Goal: Communication & Community: Answer question/provide support

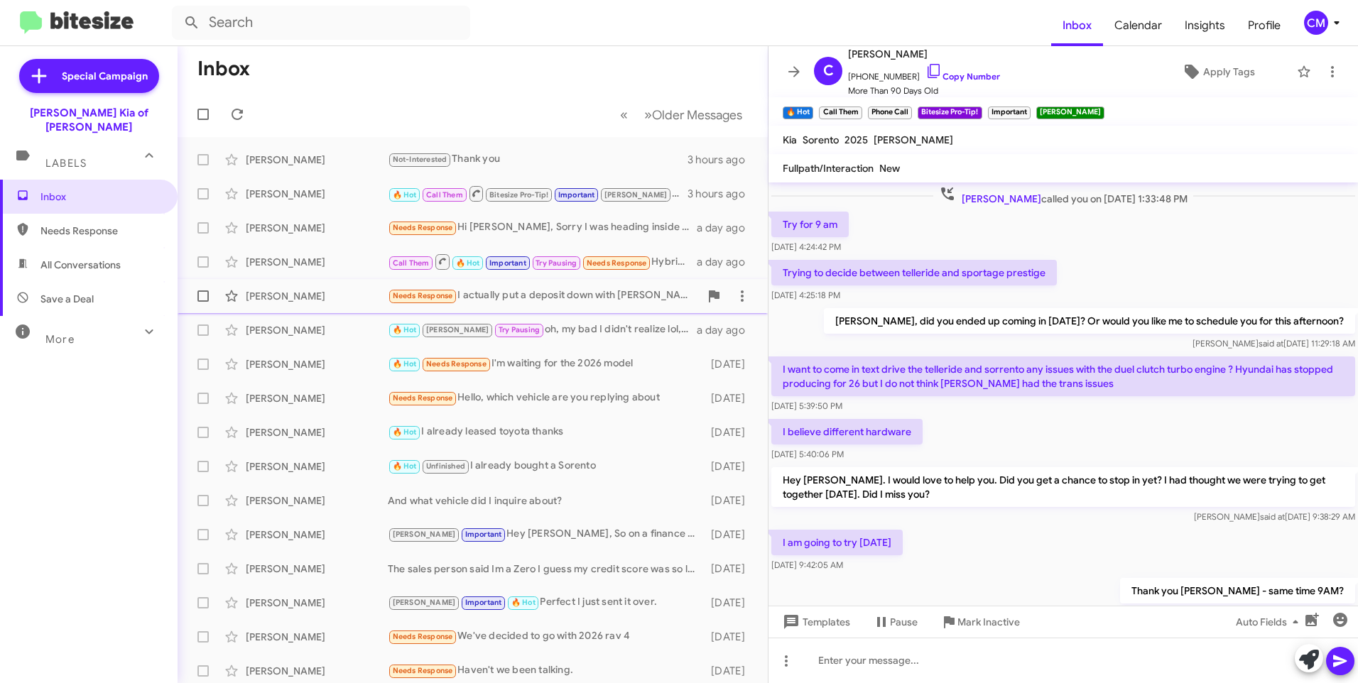
scroll to position [1626, 0]
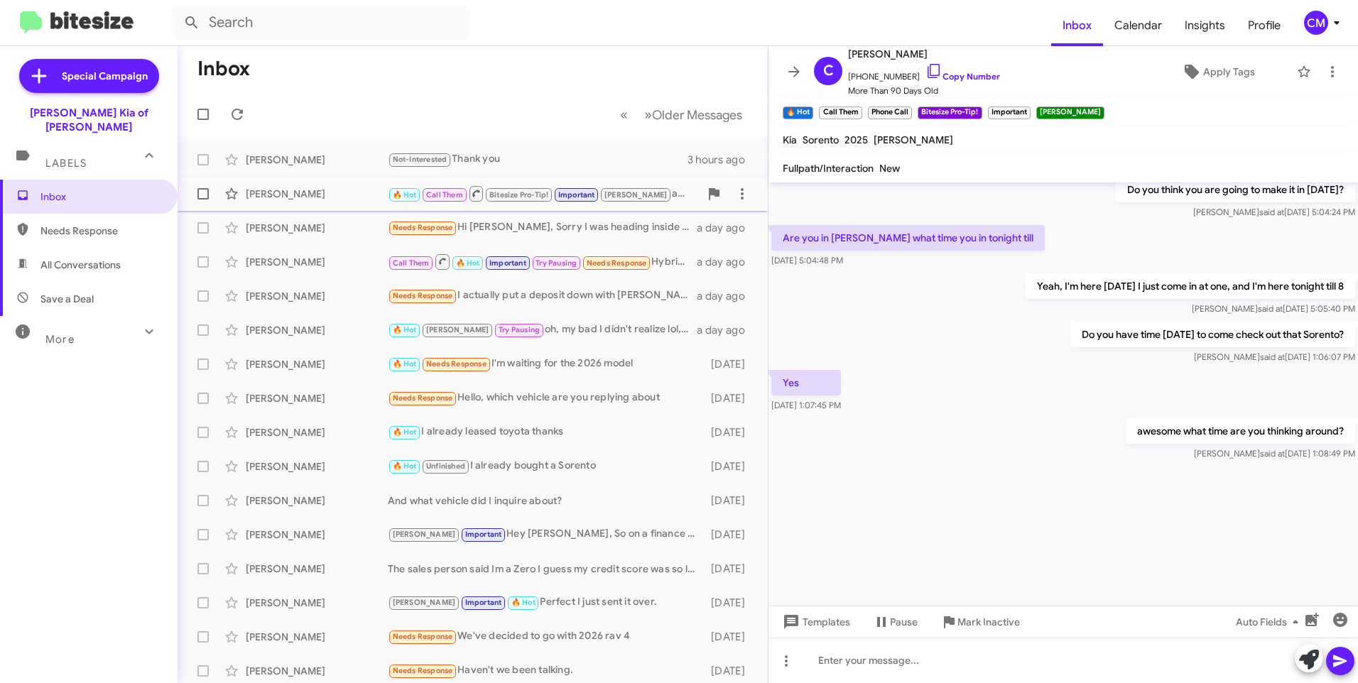
click at [352, 193] on div "[PERSON_NAME]" at bounding box center [317, 194] width 142 height 14
click at [1042, 658] on div at bounding box center [1064, 660] width 590 height 45
click at [981, 566] on div at bounding box center [1064, 535] width 590 height 142
click at [1342, 663] on icon at bounding box center [1339, 662] width 13 height 12
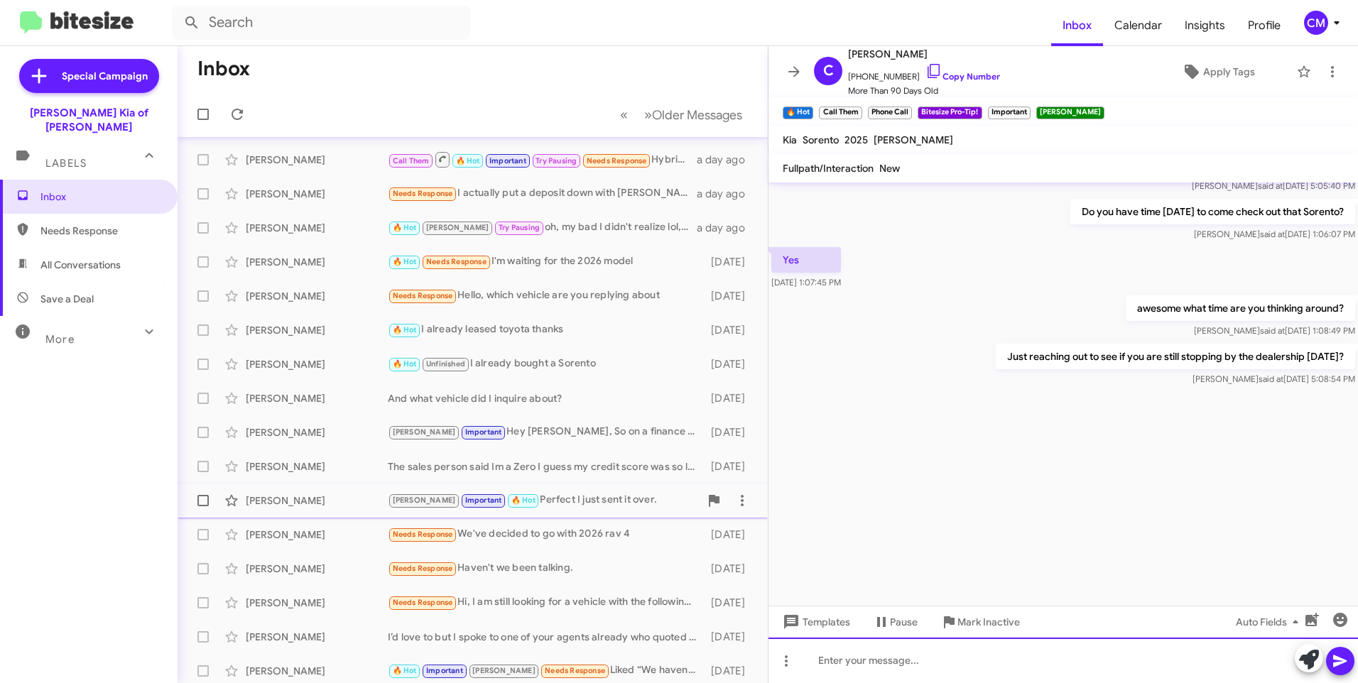
scroll to position [0, 0]
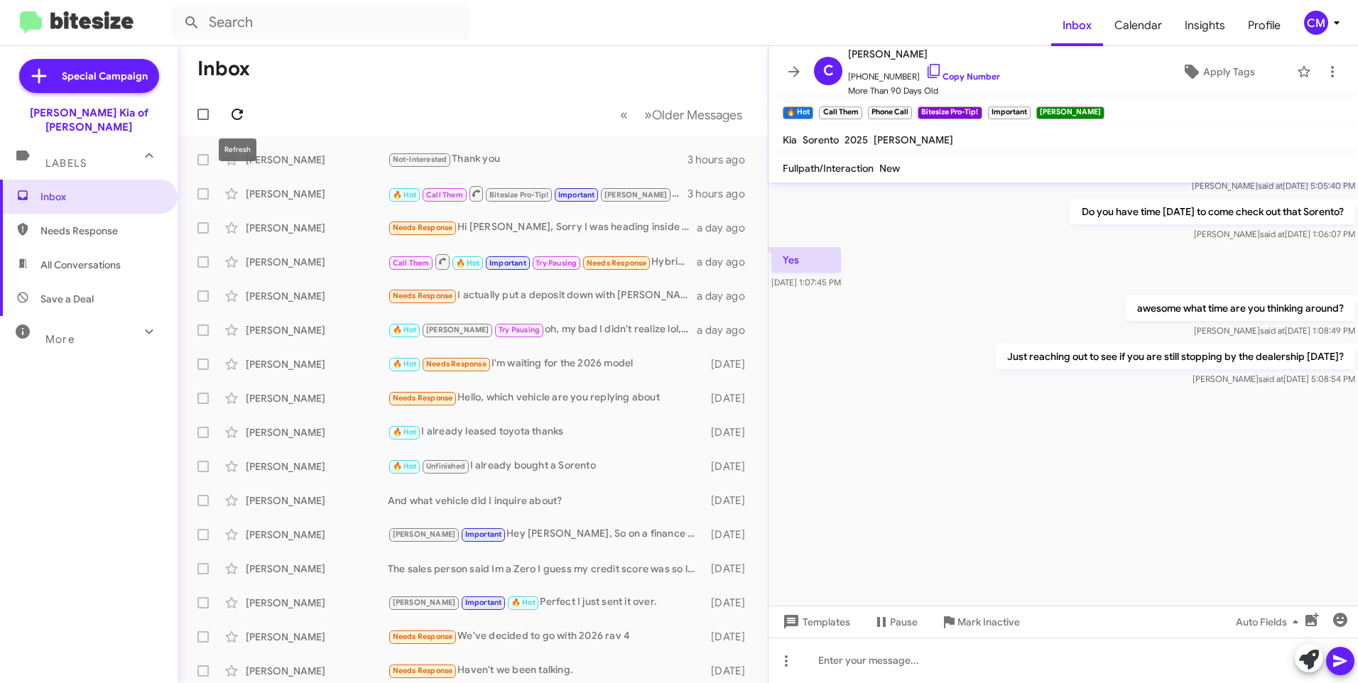
click at [237, 102] on button at bounding box center [237, 114] width 28 height 28
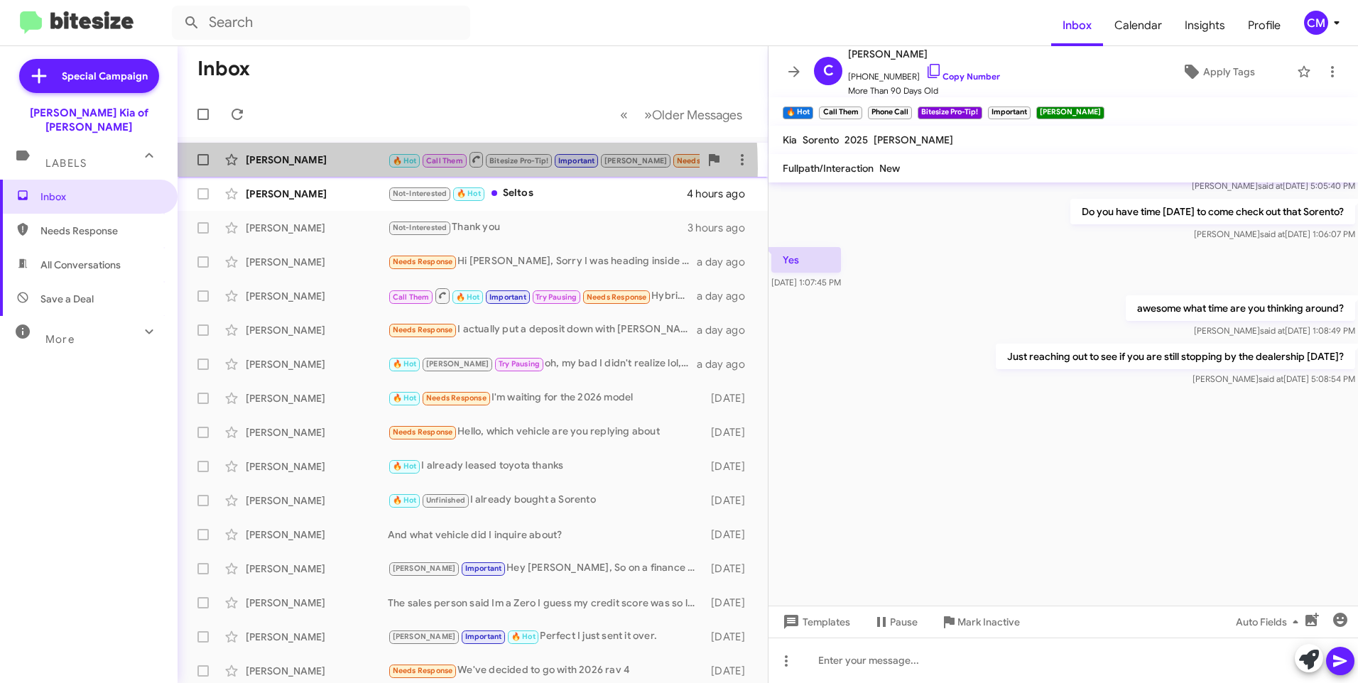
click at [353, 168] on div "[PERSON_NAME] 🔥 Hot Call Them Bitesize Pro-Tip! Important [PERSON_NAME] Needs R…" at bounding box center [473, 160] width 568 height 28
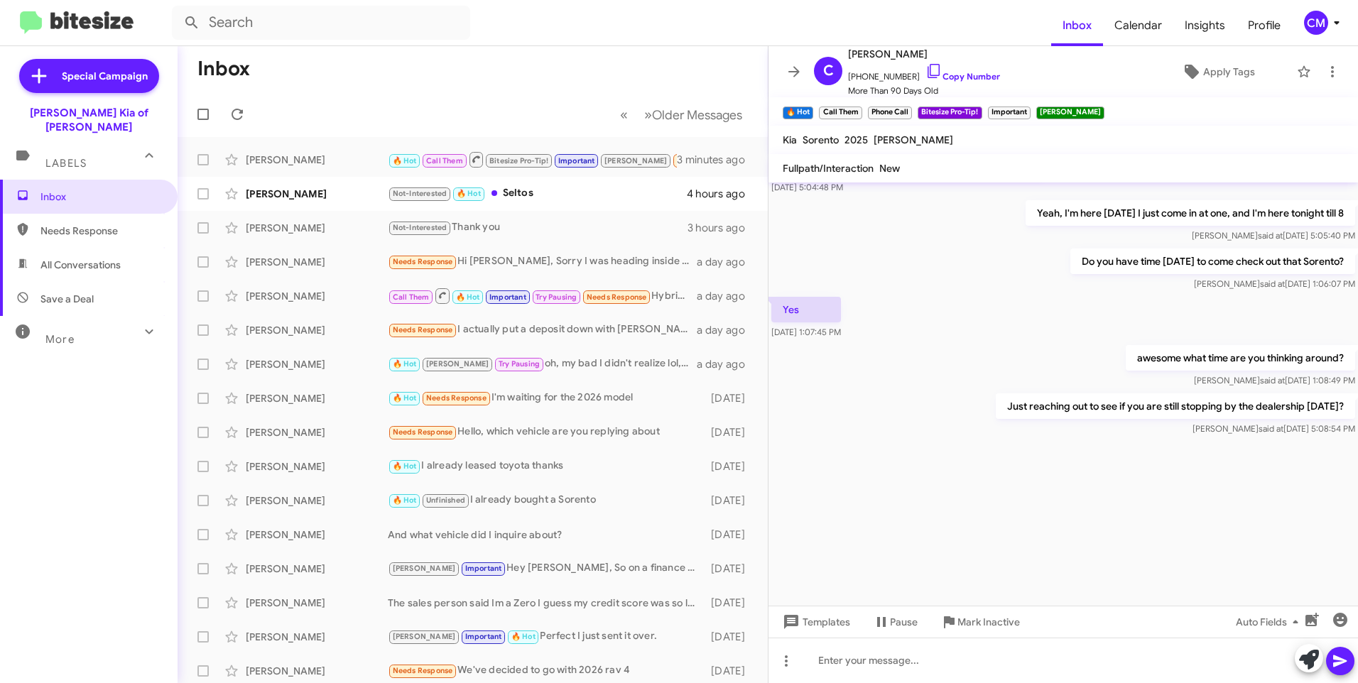
scroll to position [2770, 0]
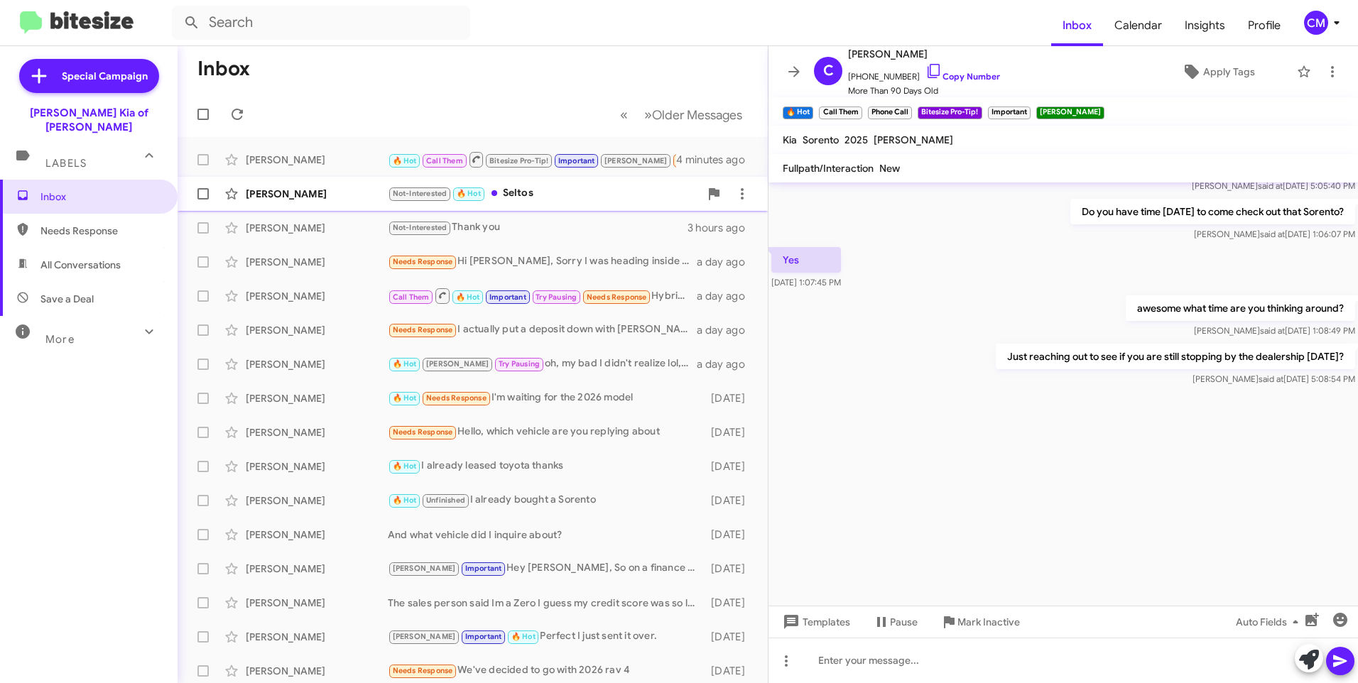
click at [290, 187] on div "[PERSON_NAME]" at bounding box center [317, 194] width 142 height 14
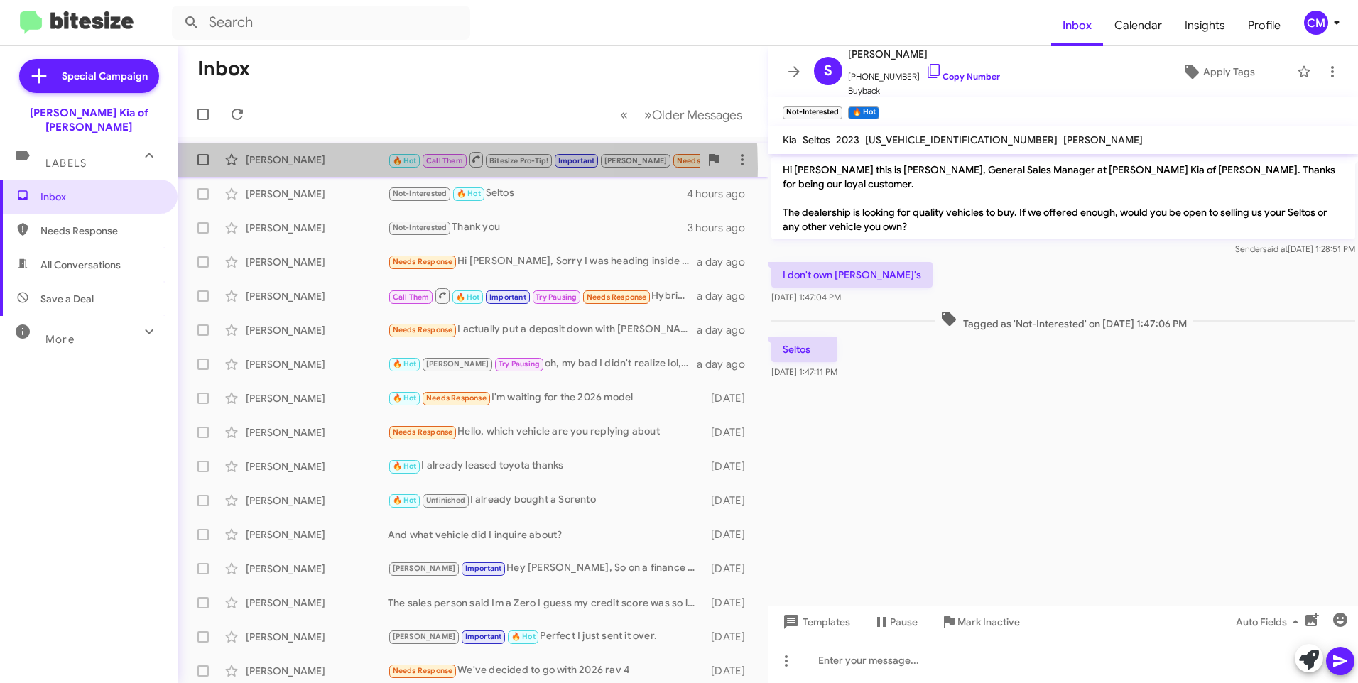
click at [325, 168] on div "[PERSON_NAME] 🔥 Hot Call Them Bitesize Pro-Tip! Important [PERSON_NAME] Needs R…" at bounding box center [473, 160] width 568 height 28
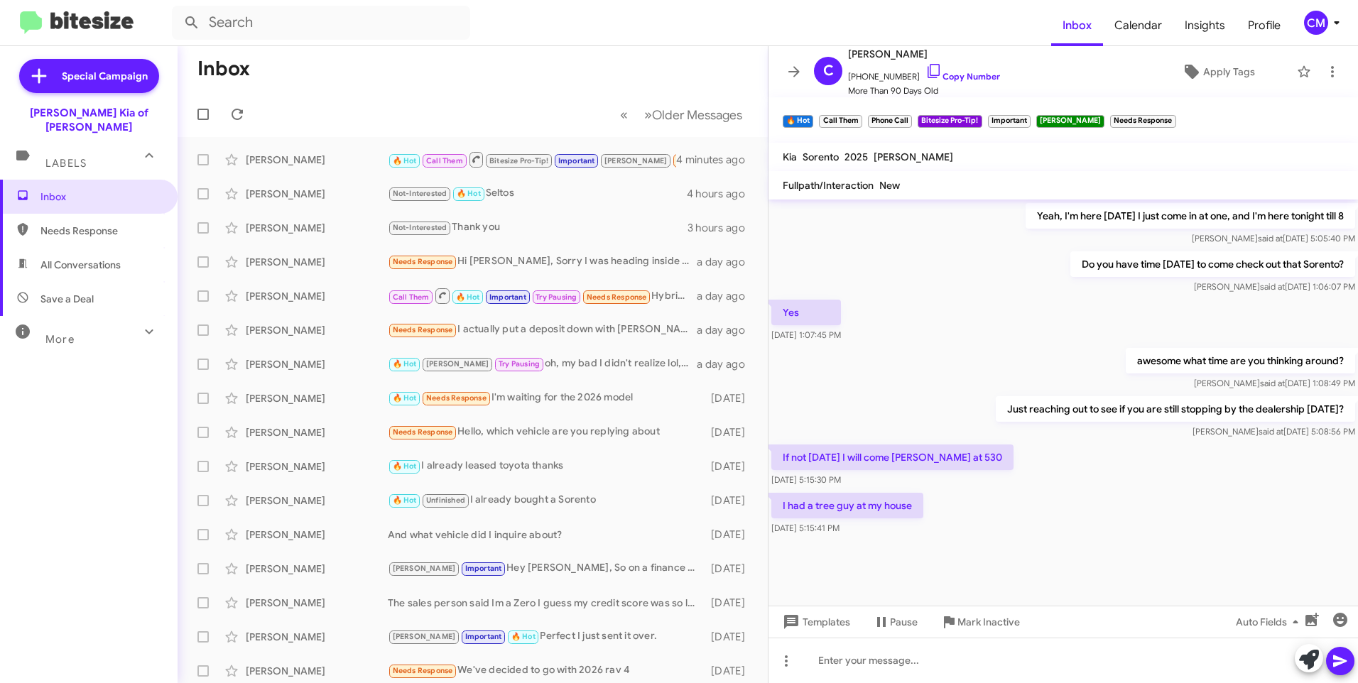
scroll to position [615, 0]
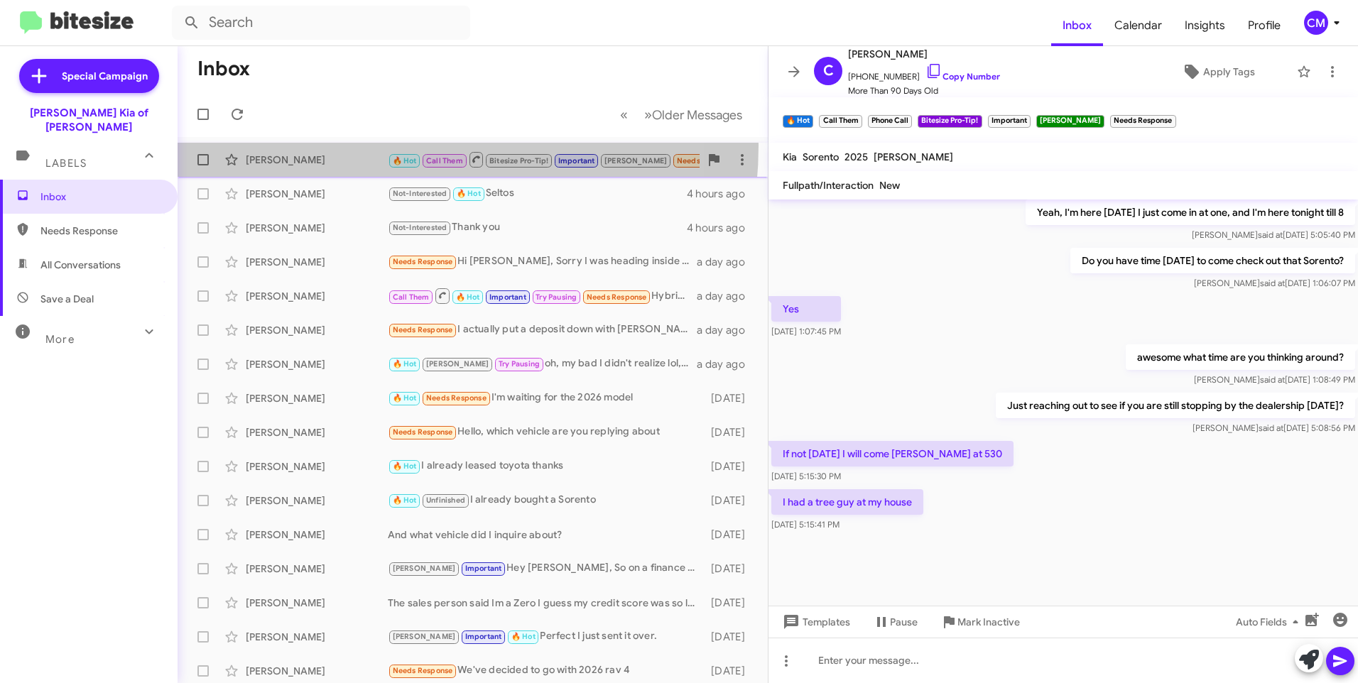
click at [370, 146] on div "[PERSON_NAME] 🔥 Hot Call Them Bitesize Pro-Tip! Important [PERSON_NAME] Needs R…" at bounding box center [473, 160] width 568 height 28
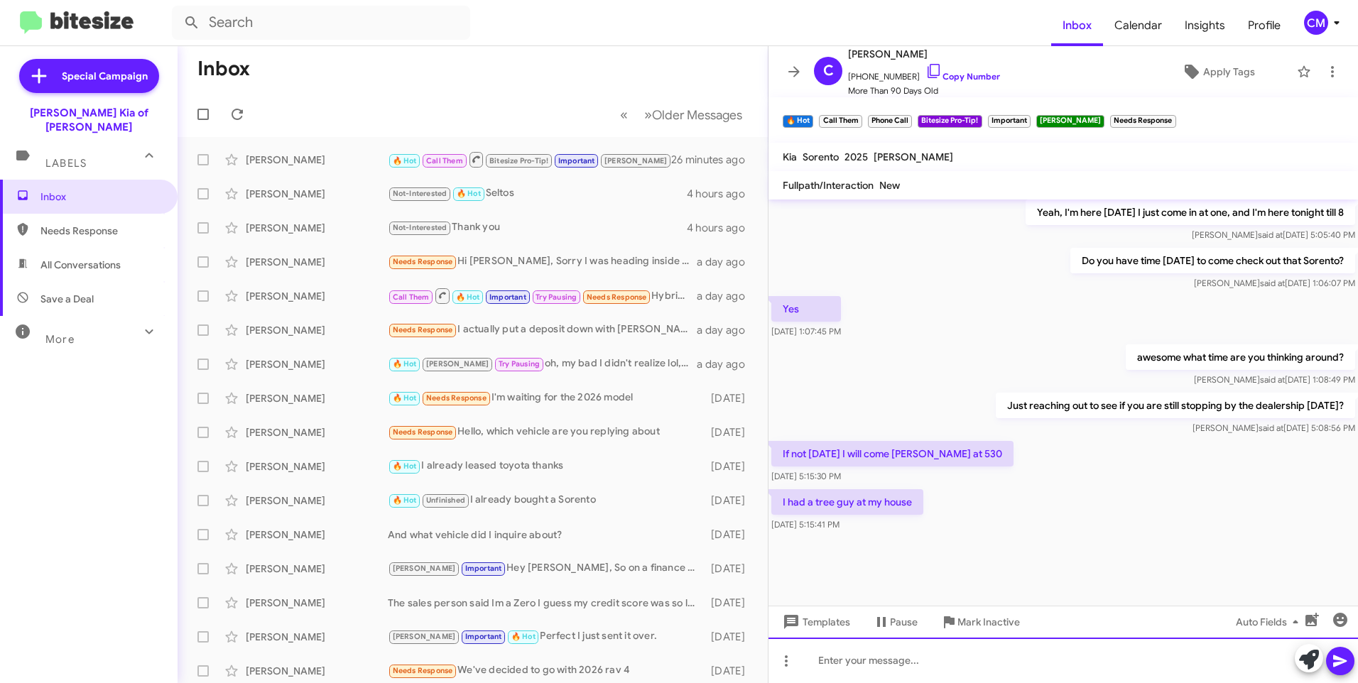
click at [898, 673] on div at bounding box center [1064, 660] width 590 height 45
click at [1342, 668] on icon at bounding box center [1340, 661] width 17 height 17
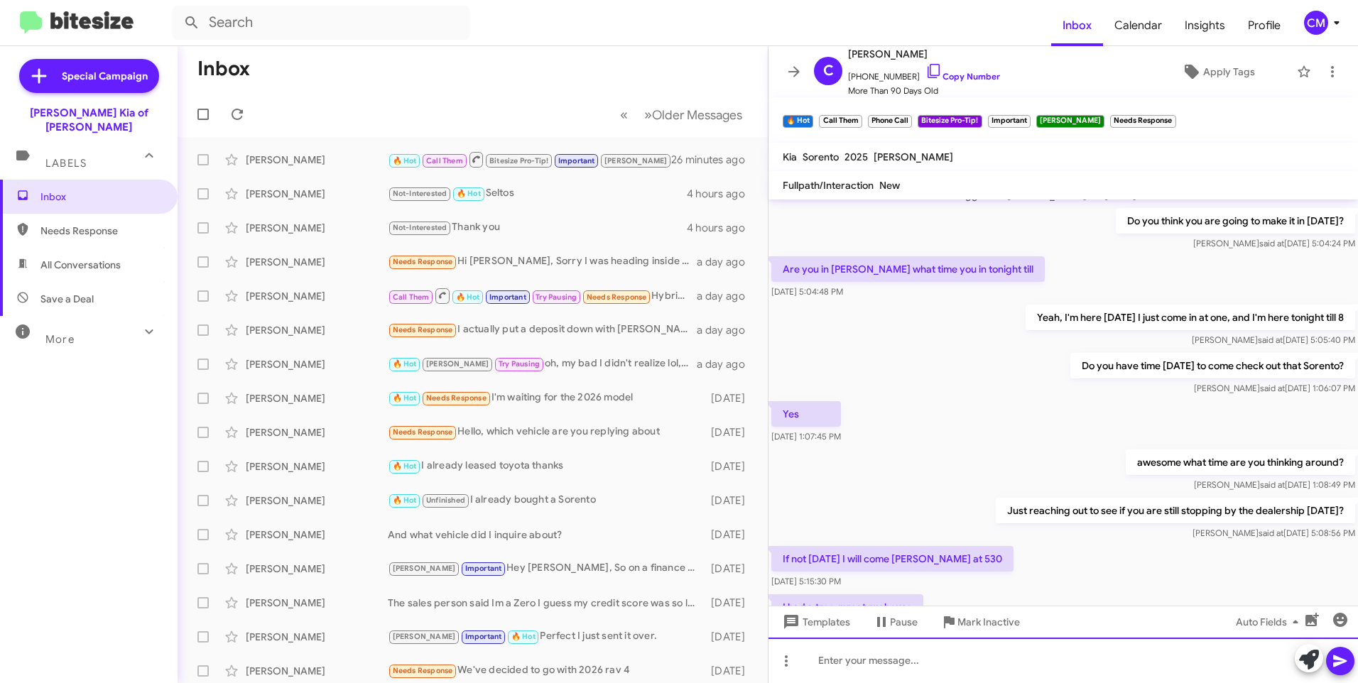
scroll to position [1717, 0]
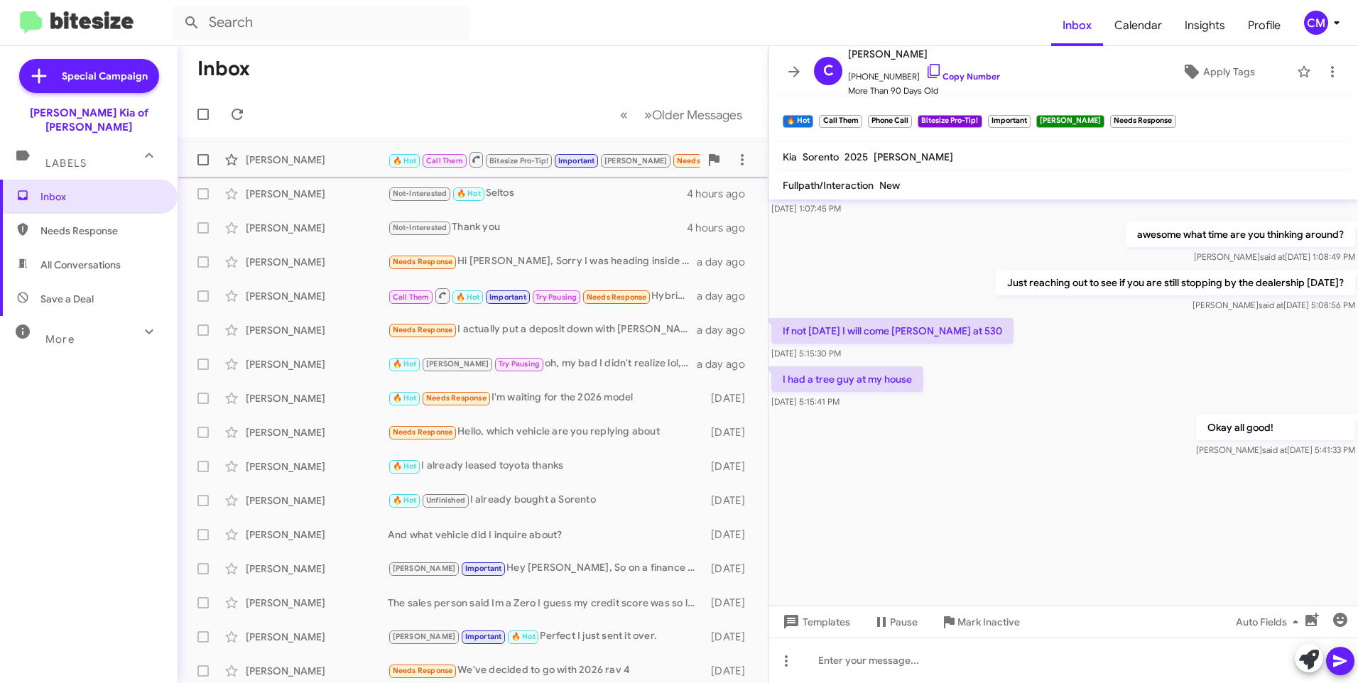
click at [369, 150] on div "[PERSON_NAME] 🔥 Hot Call Them Bitesize Pro-Tip! Important [PERSON_NAME] Needs R…" at bounding box center [473, 160] width 568 height 28
drag, startPoint x: 237, startPoint y: 105, endPoint x: 250, endPoint y: 107, distance: 13.0
click at [245, 105] on button at bounding box center [237, 114] width 28 height 28
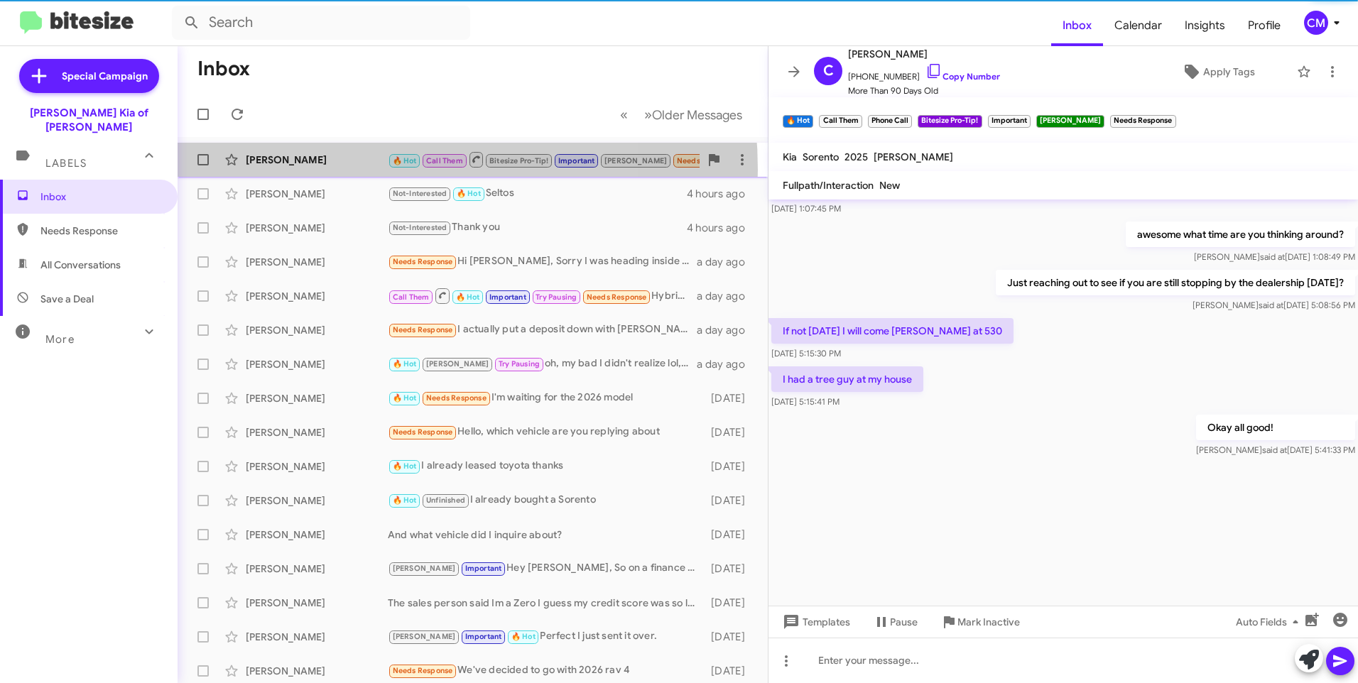
click at [337, 170] on div "[PERSON_NAME] 🔥 Hot Call Them Bitesize Pro-Tip! Important [PERSON_NAME] Needs R…" at bounding box center [473, 160] width 568 height 28
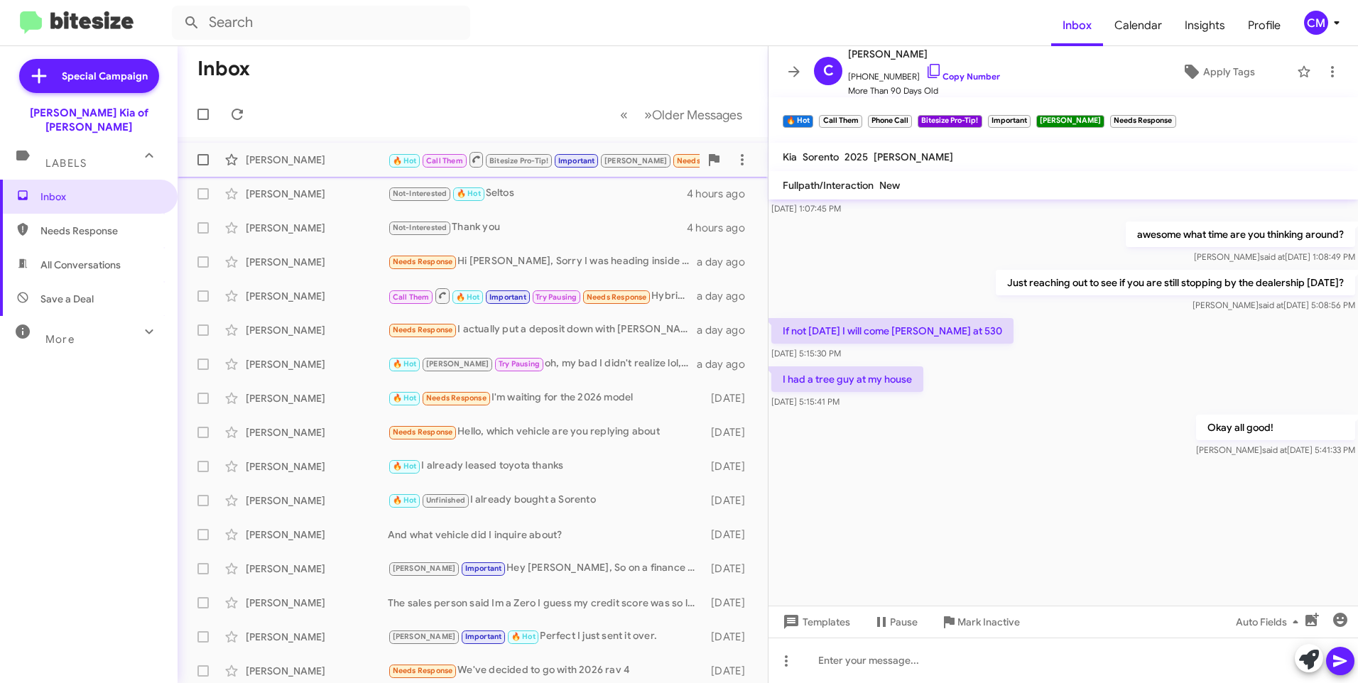
click at [328, 156] on div "[PERSON_NAME]" at bounding box center [317, 160] width 142 height 14
click at [352, 190] on div "[PERSON_NAME]" at bounding box center [317, 194] width 142 height 14
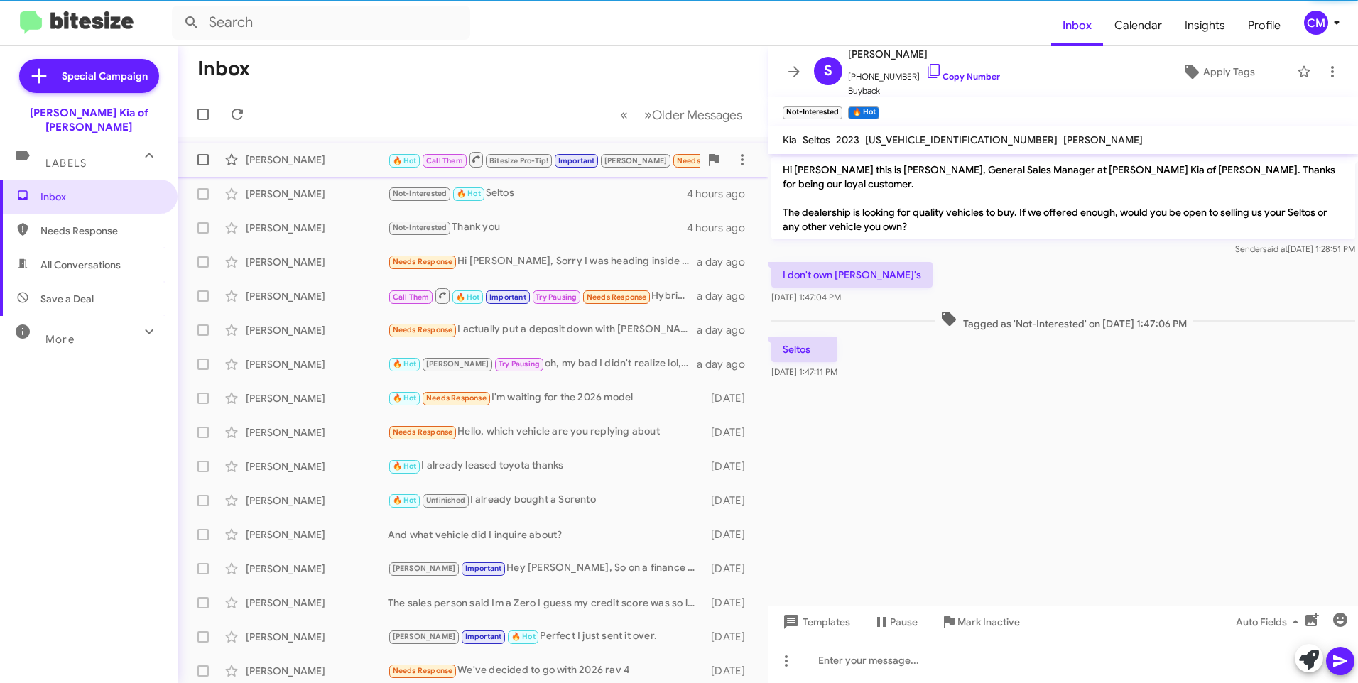
click at [354, 166] on div "[PERSON_NAME]" at bounding box center [317, 160] width 142 height 14
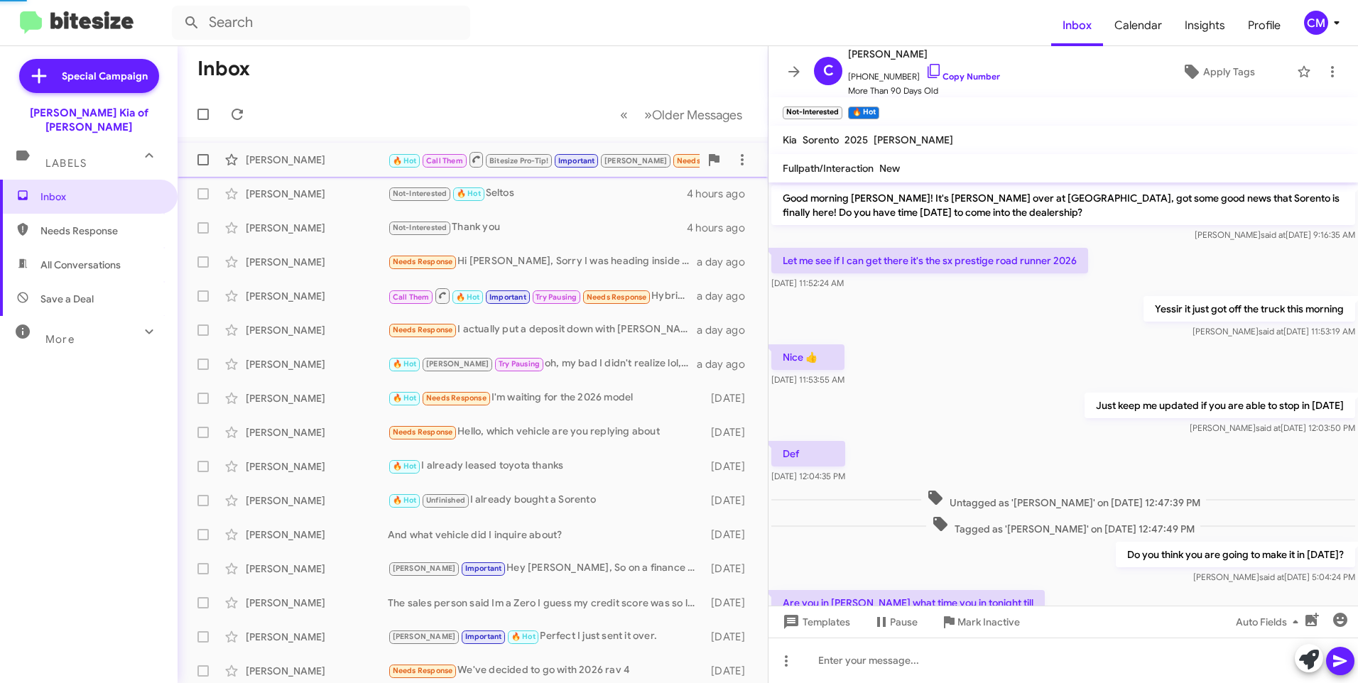
scroll to position [555, 0]
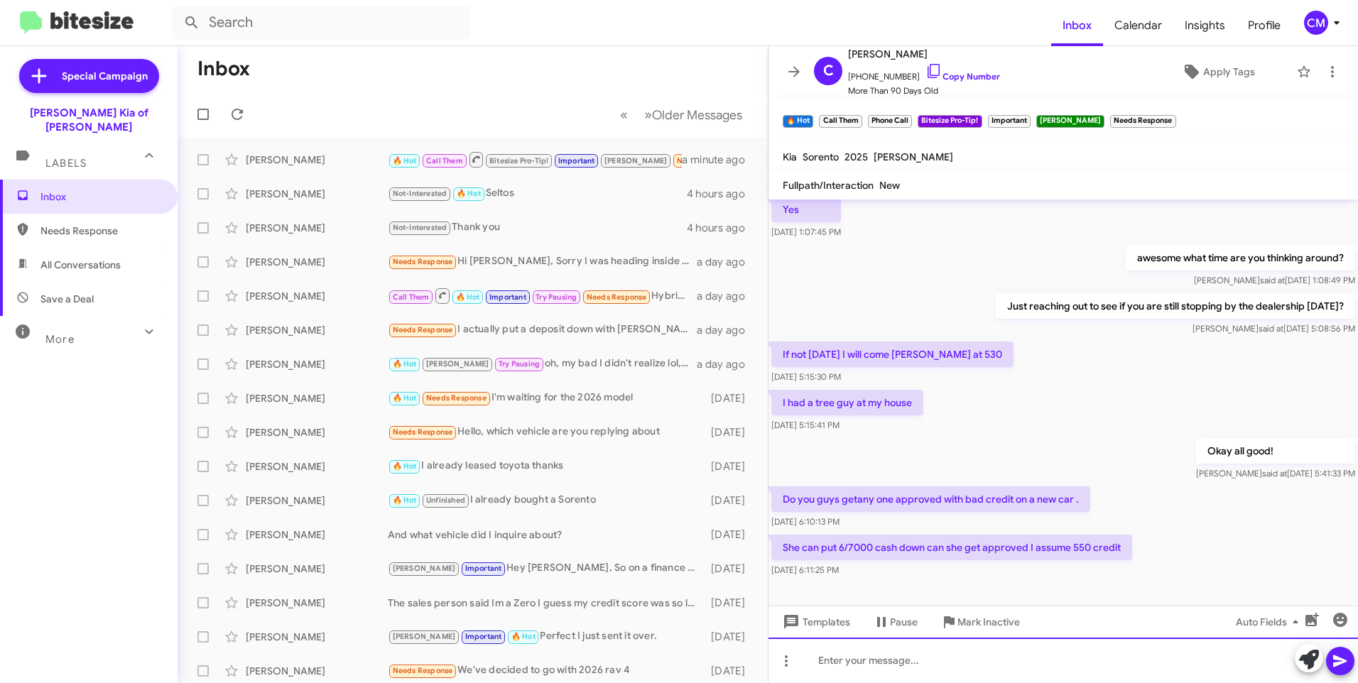
click at [959, 666] on div at bounding box center [1064, 660] width 590 height 45
click at [1207, 670] on div "Yeah we can probably get her approved, also if you go onto our website [PERSON_…" at bounding box center [1064, 660] width 590 height 45
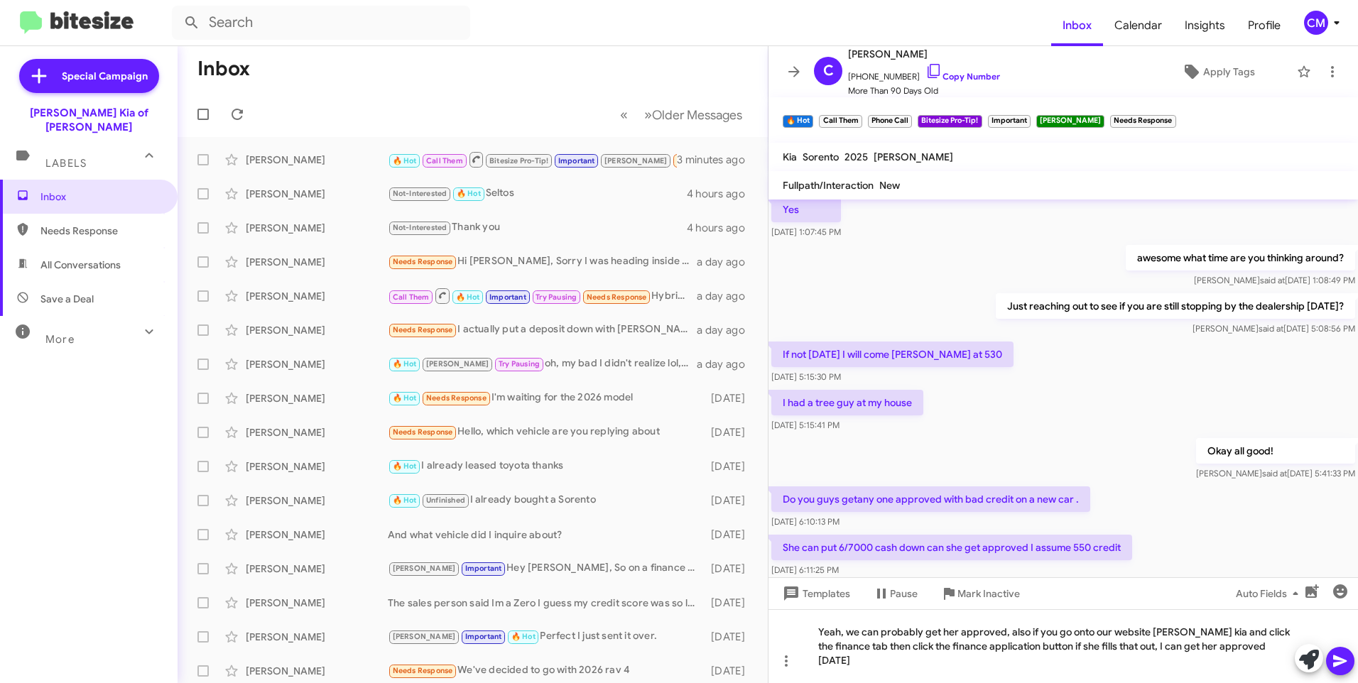
click at [1334, 664] on icon at bounding box center [1339, 662] width 13 height 12
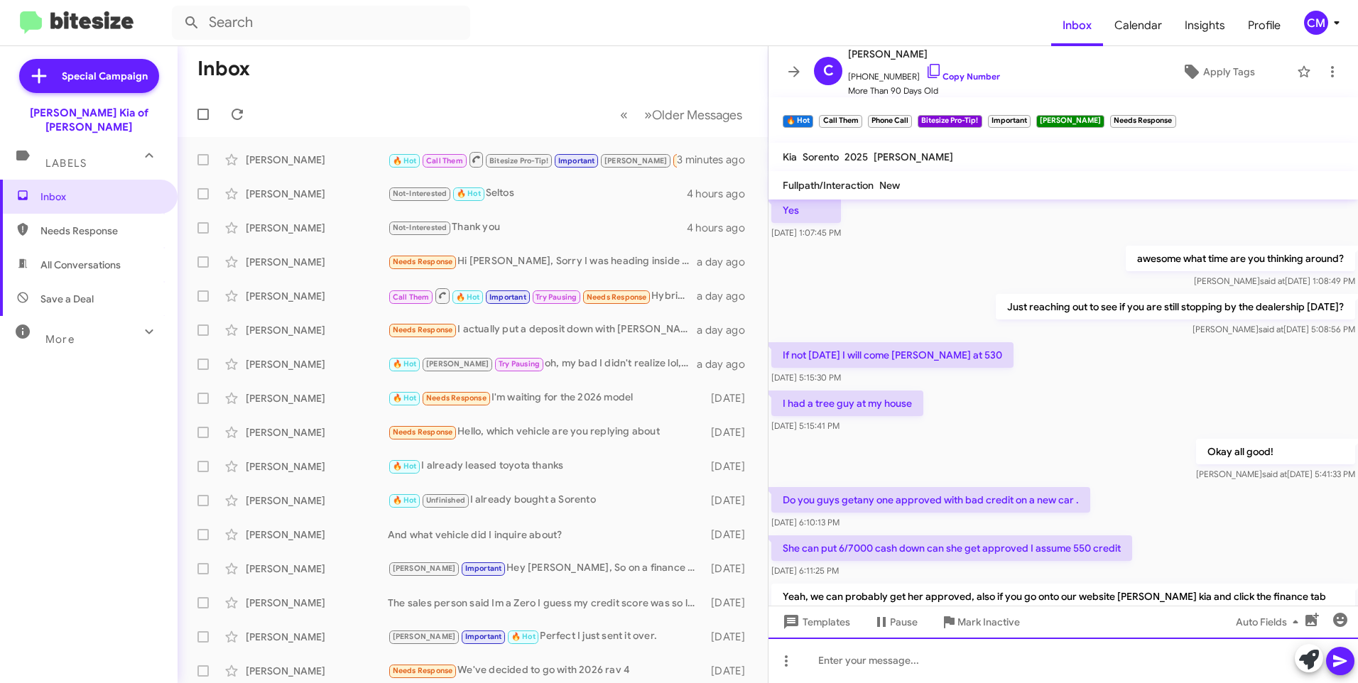
scroll to position [1717, 0]
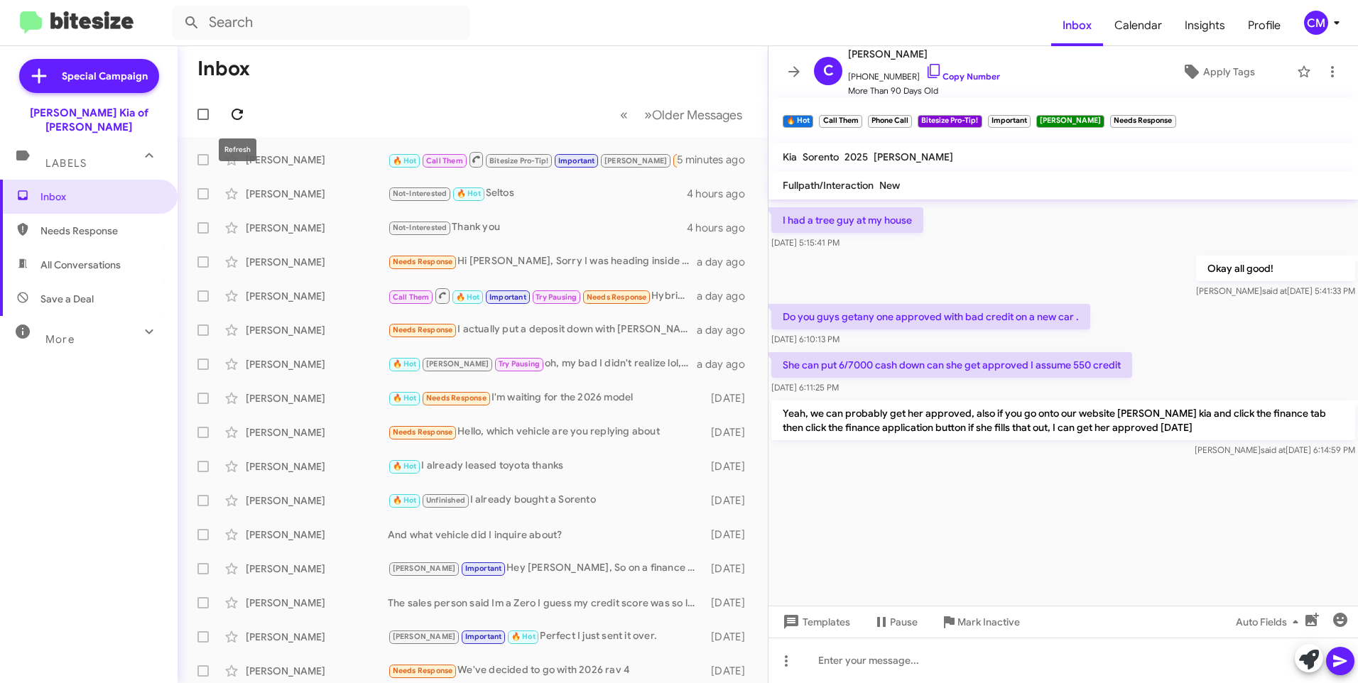
click at [246, 114] on span at bounding box center [237, 114] width 28 height 17
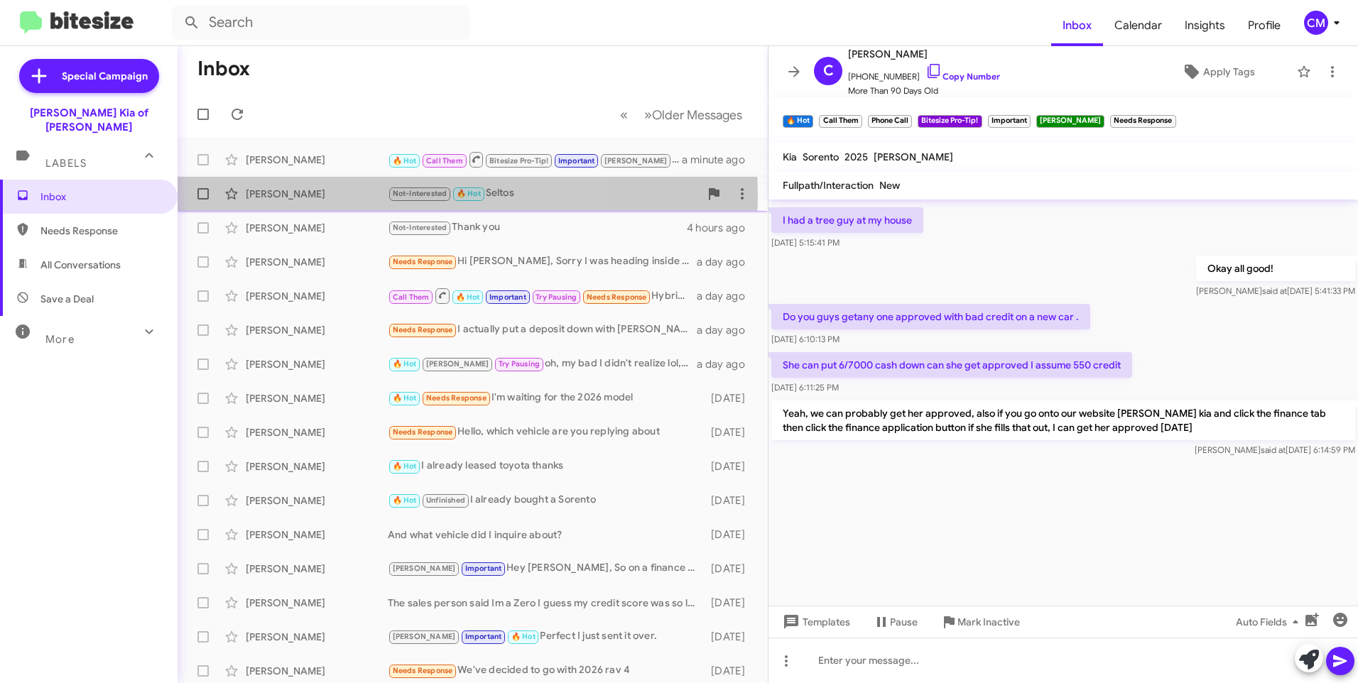
click at [320, 192] on div "[PERSON_NAME]" at bounding box center [317, 194] width 142 height 14
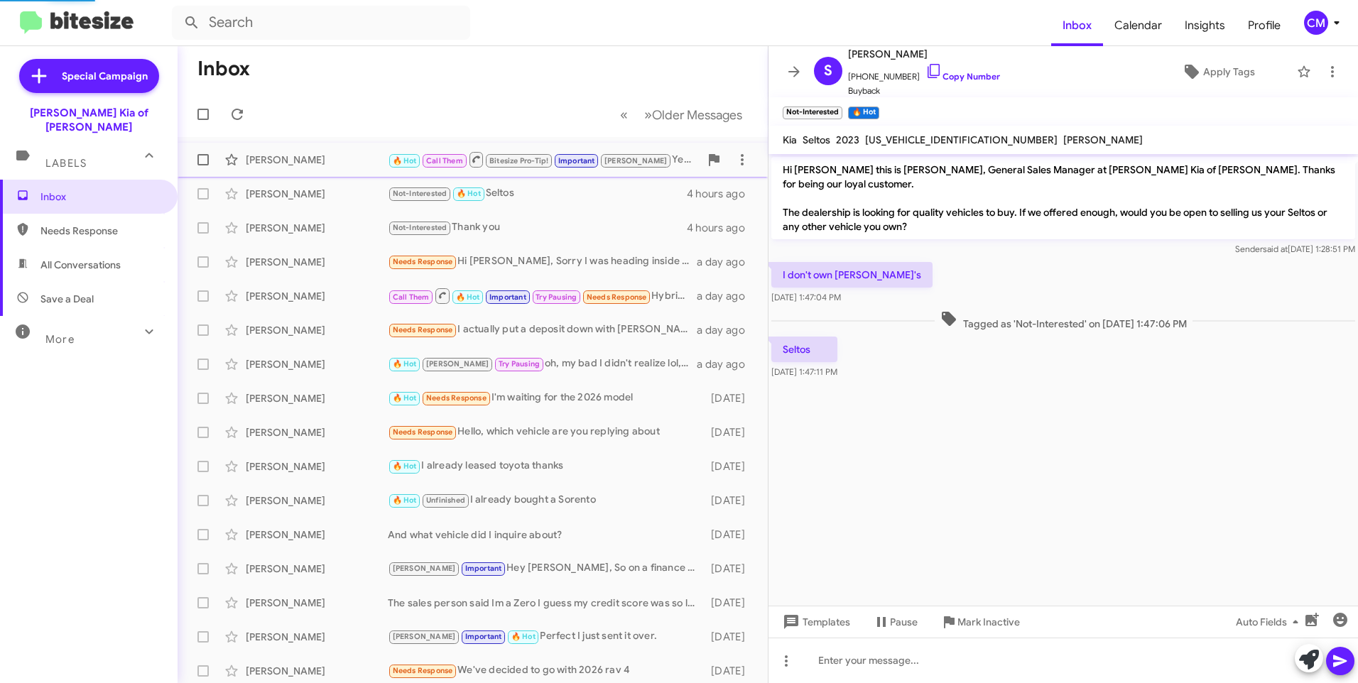
click at [317, 169] on div "[PERSON_NAME] 🔥 Hot Call Them Bitesize Pro-Tip! Important [PERSON_NAME], we can…" at bounding box center [473, 160] width 568 height 28
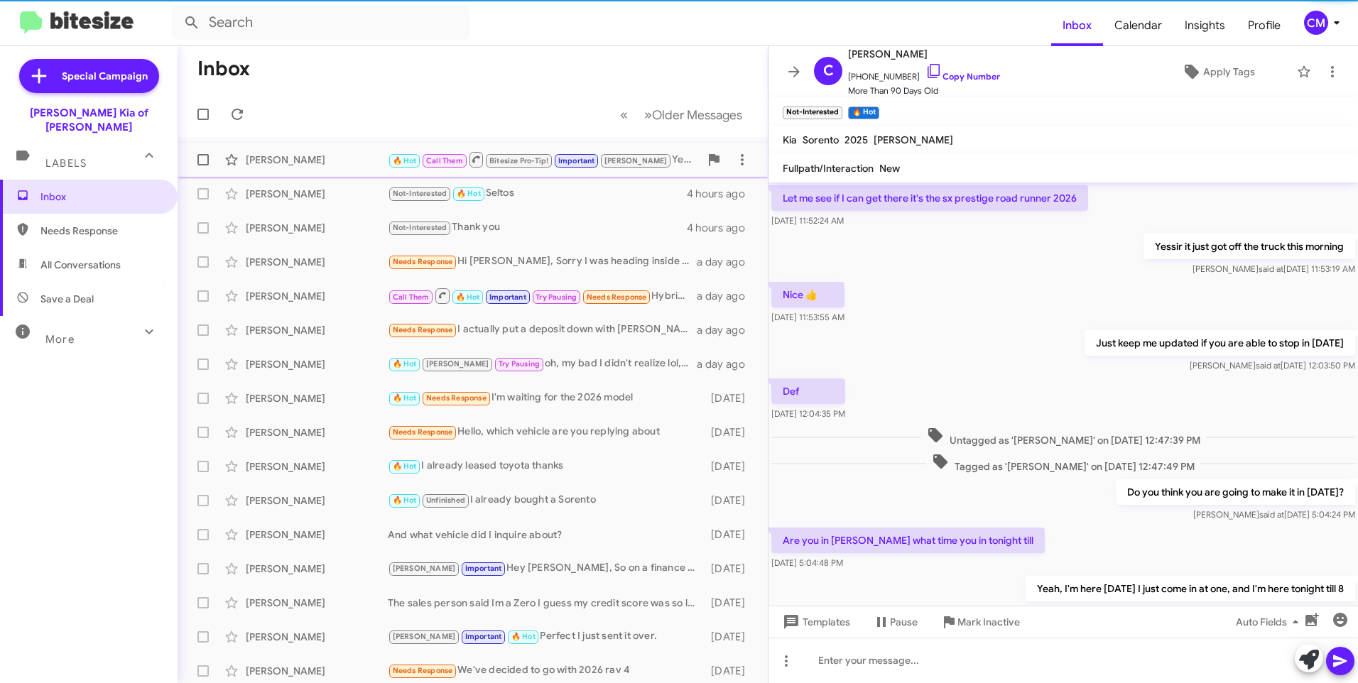
scroll to position [584, 0]
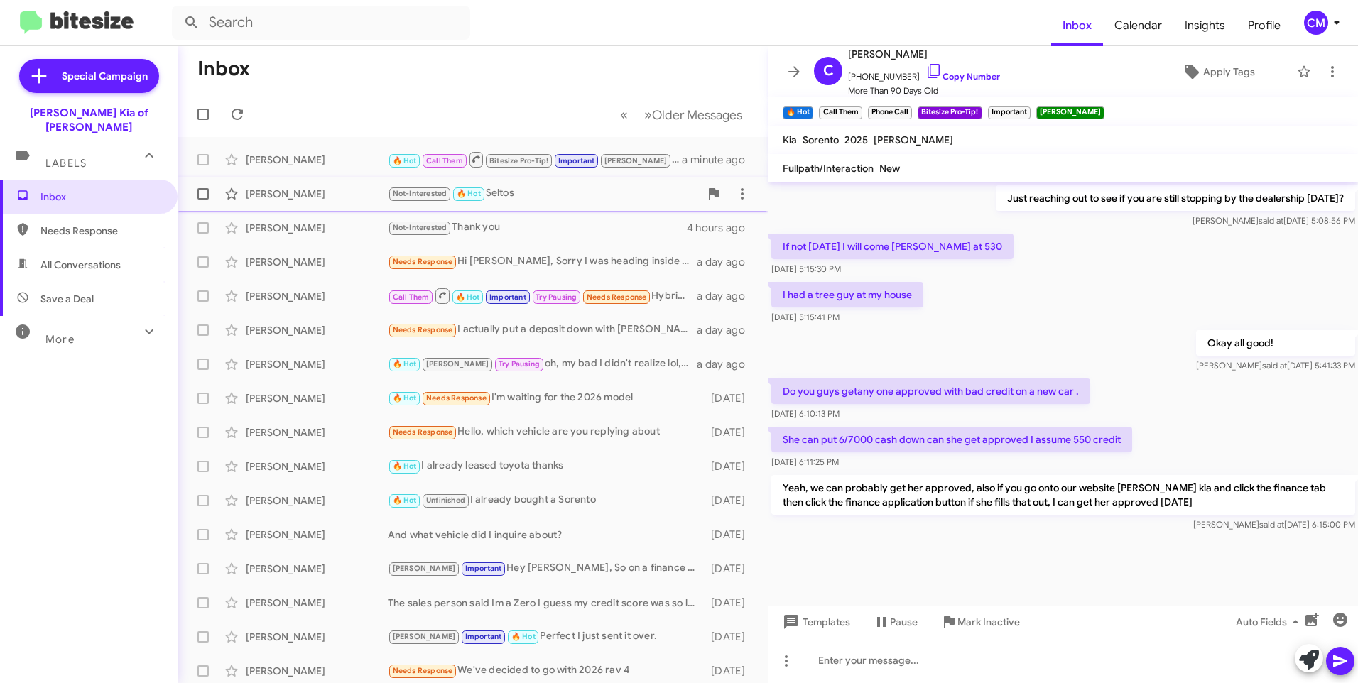
click at [304, 195] on div "[PERSON_NAME]" at bounding box center [317, 194] width 142 height 14
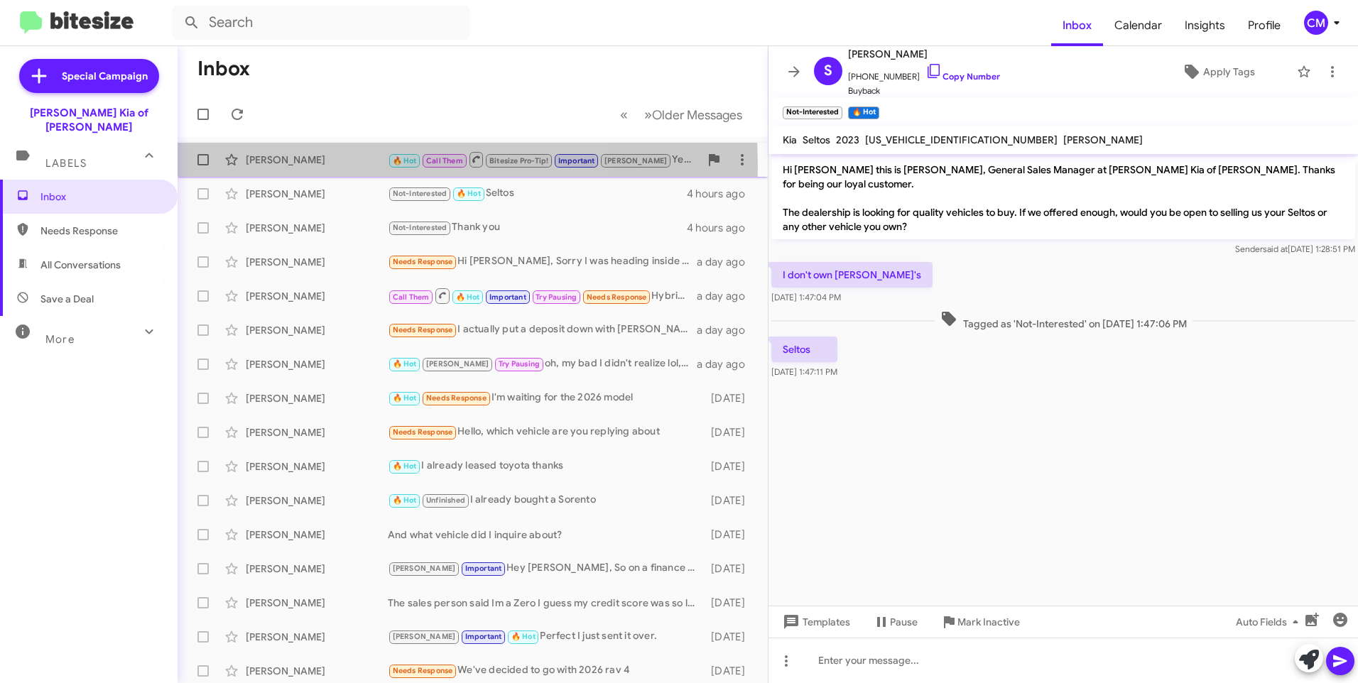
click at [323, 166] on div "[PERSON_NAME]" at bounding box center [317, 160] width 142 height 14
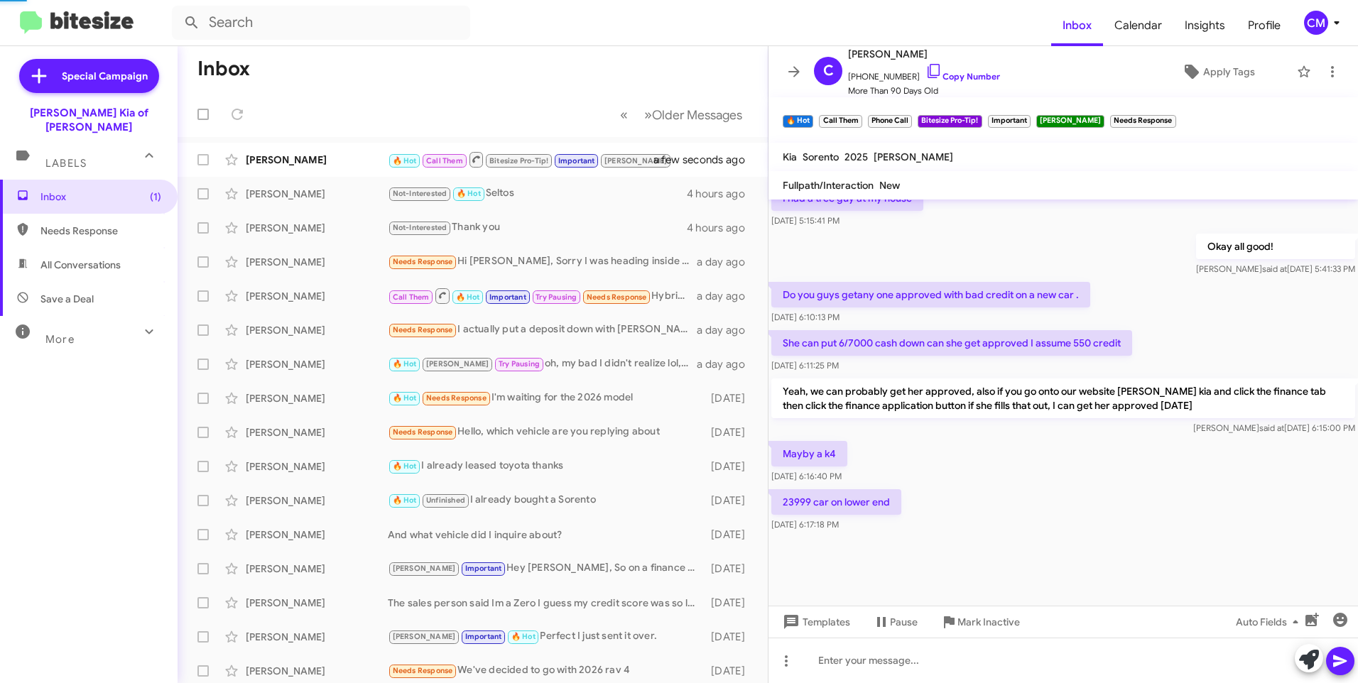
scroll to position [601, 0]
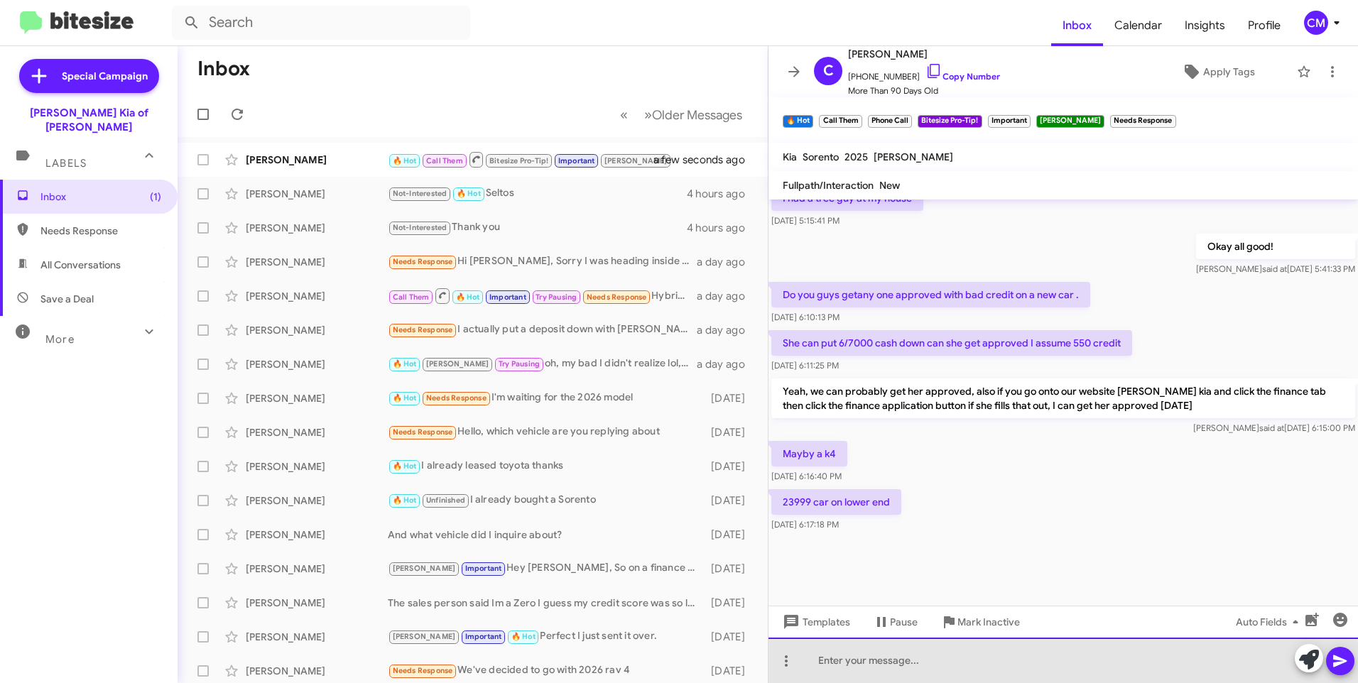
click at [903, 667] on div at bounding box center [1064, 660] width 590 height 45
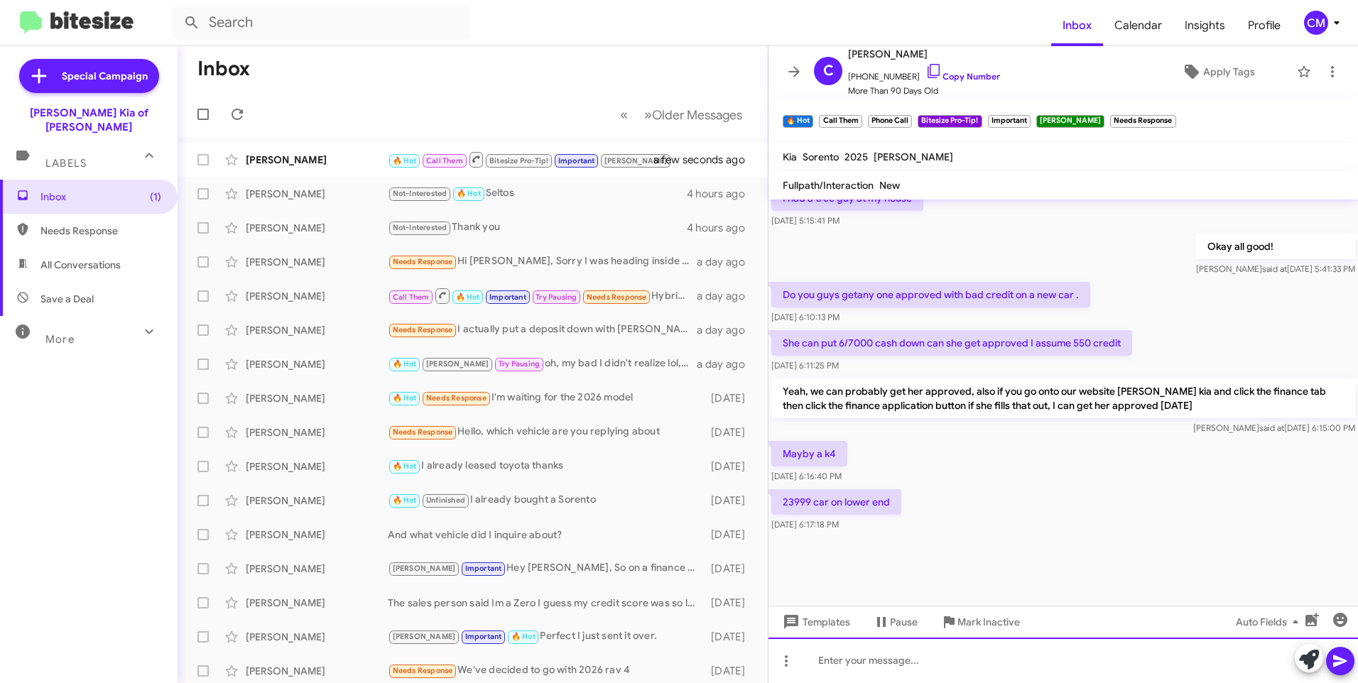
click at [901, 656] on div at bounding box center [1064, 660] width 590 height 45
click at [849, 659] on div at bounding box center [1064, 660] width 590 height 45
click at [987, 661] on div "We could definitely do that" at bounding box center [1064, 660] width 590 height 45
click at [1345, 661] on icon at bounding box center [1339, 662] width 13 height 12
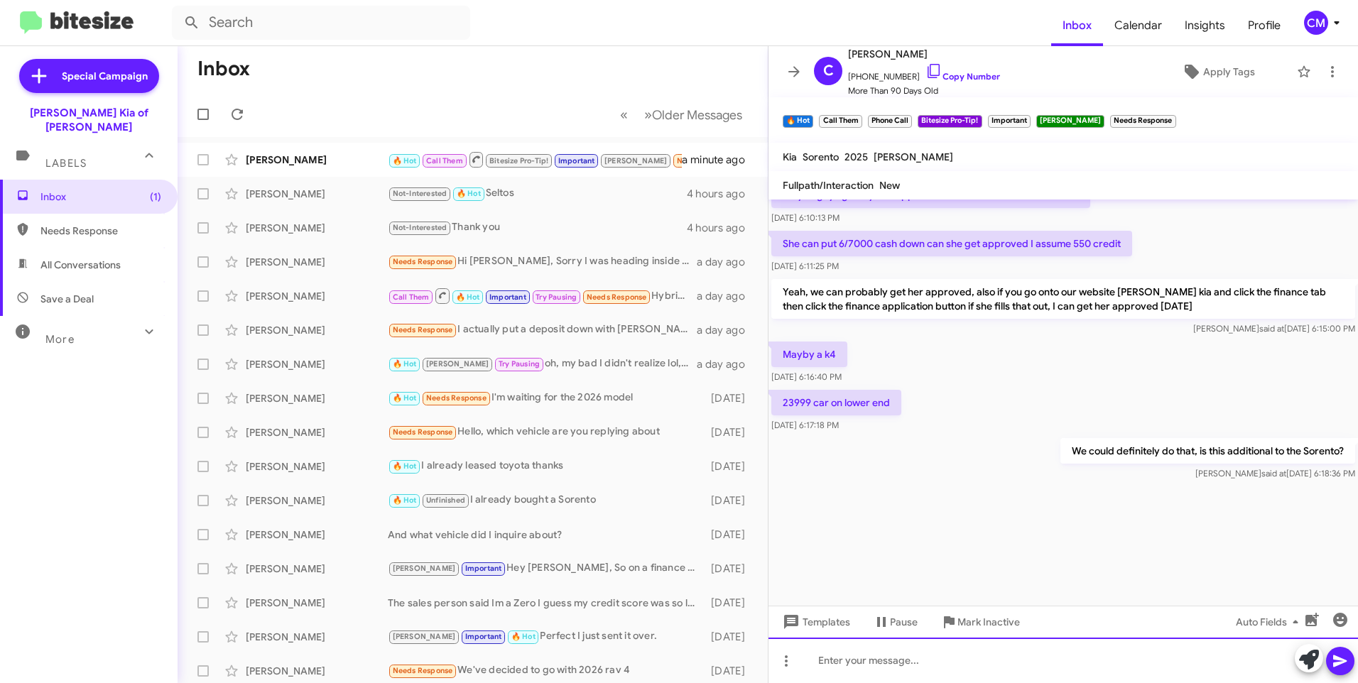
scroll to position [1703, 0]
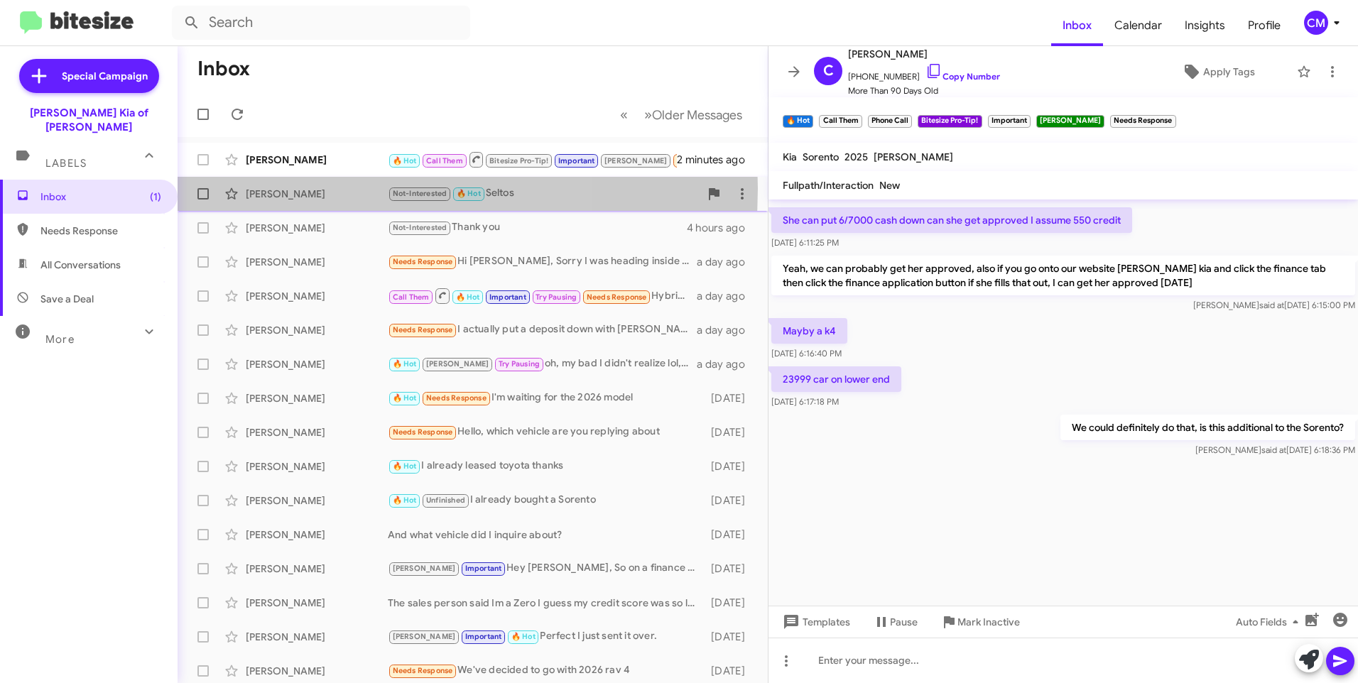
drag, startPoint x: 314, startPoint y: 188, endPoint x: 352, endPoint y: 170, distance: 41.9
click at [317, 188] on div "[PERSON_NAME]" at bounding box center [317, 194] width 142 height 14
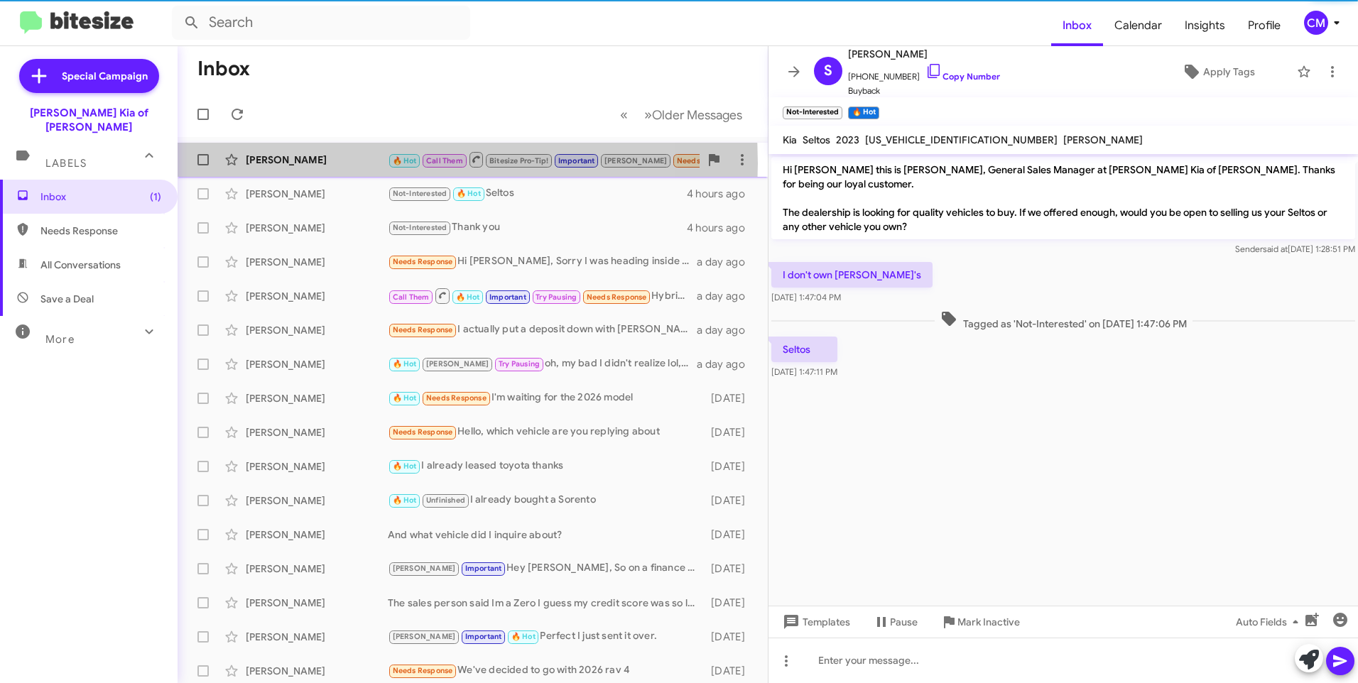
click at [355, 163] on div "[PERSON_NAME]" at bounding box center [317, 160] width 142 height 14
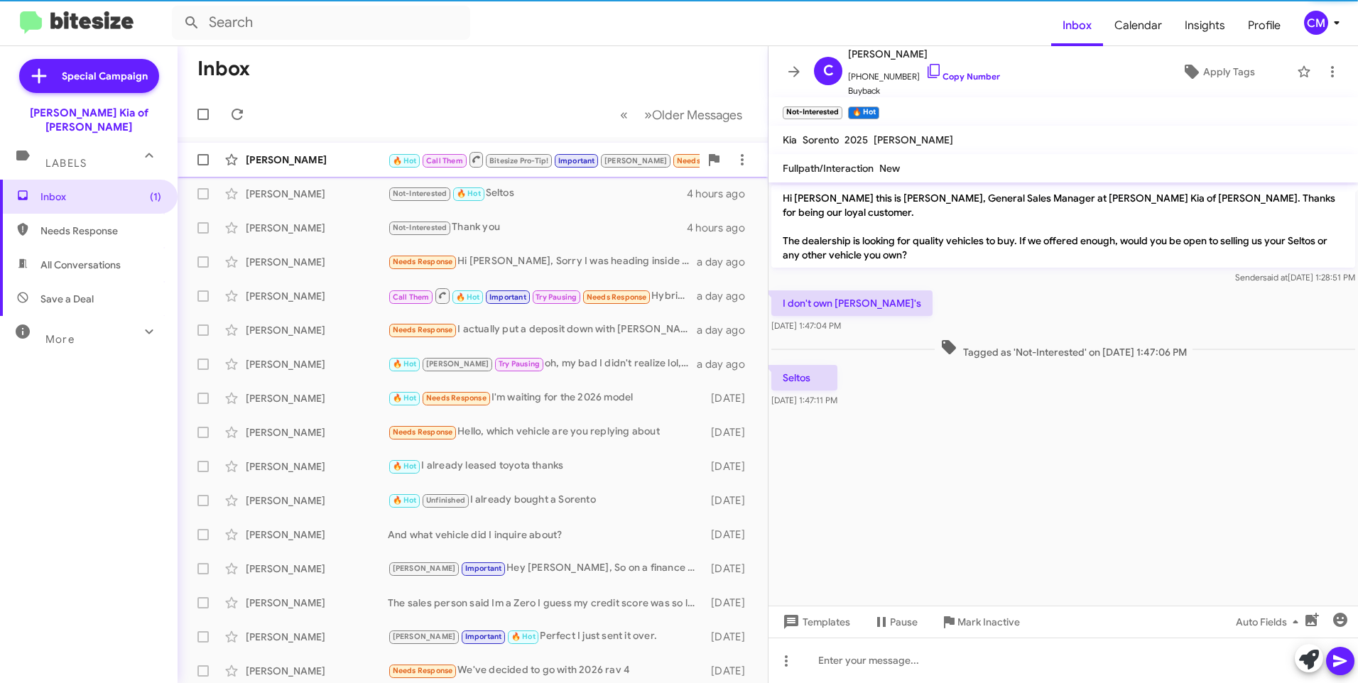
scroll to position [584, 0]
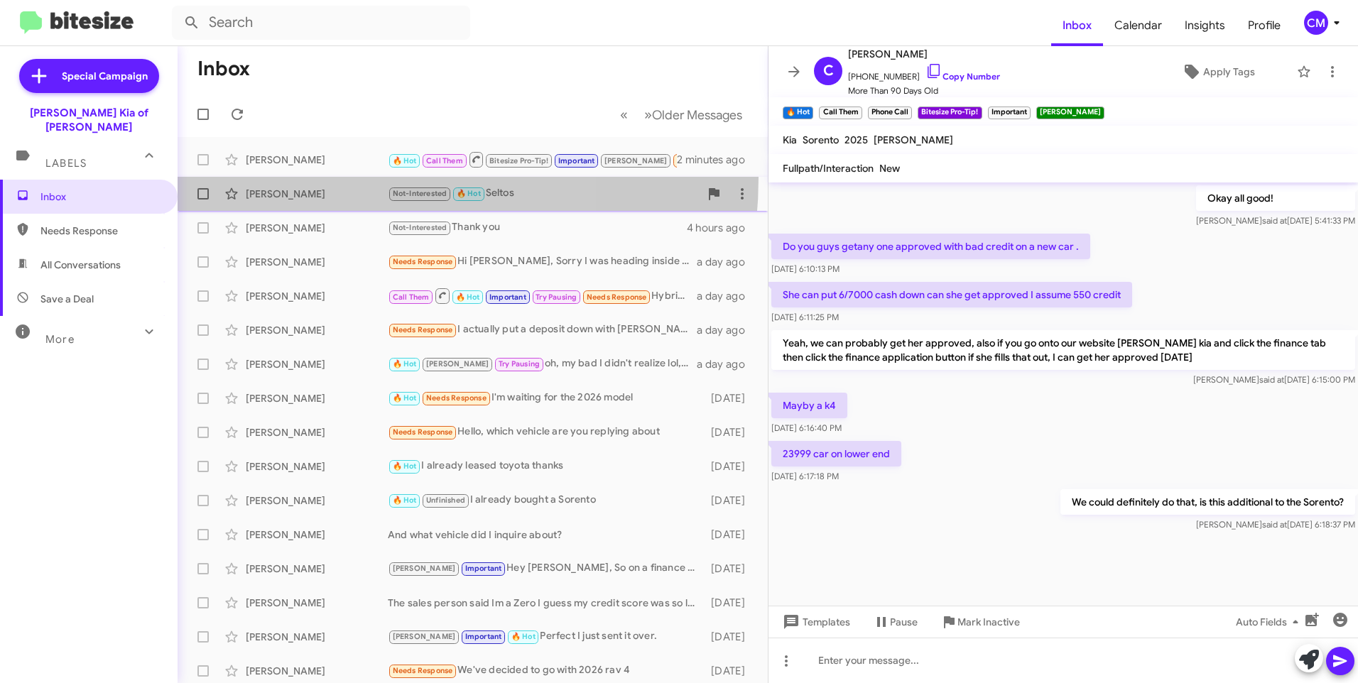
click at [316, 177] on span "[PERSON_NAME] Not-Interested 🔥 Hot Seltos 4 hours ago" at bounding box center [473, 194] width 590 height 34
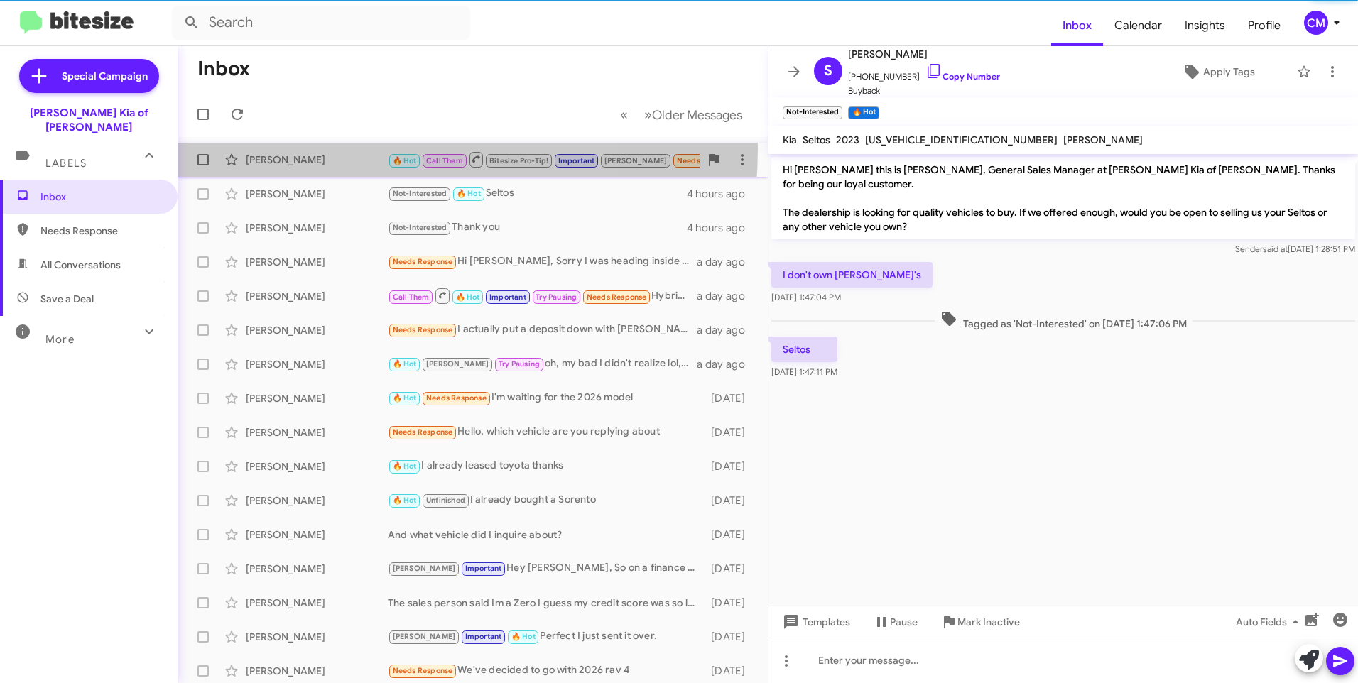
click at [327, 148] on div "[PERSON_NAME] 🔥 Hot Call Them Bitesize Pro-Tip! Important [PERSON_NAME] Needs R…" at bounding box center [473, 160] width 568 height 28
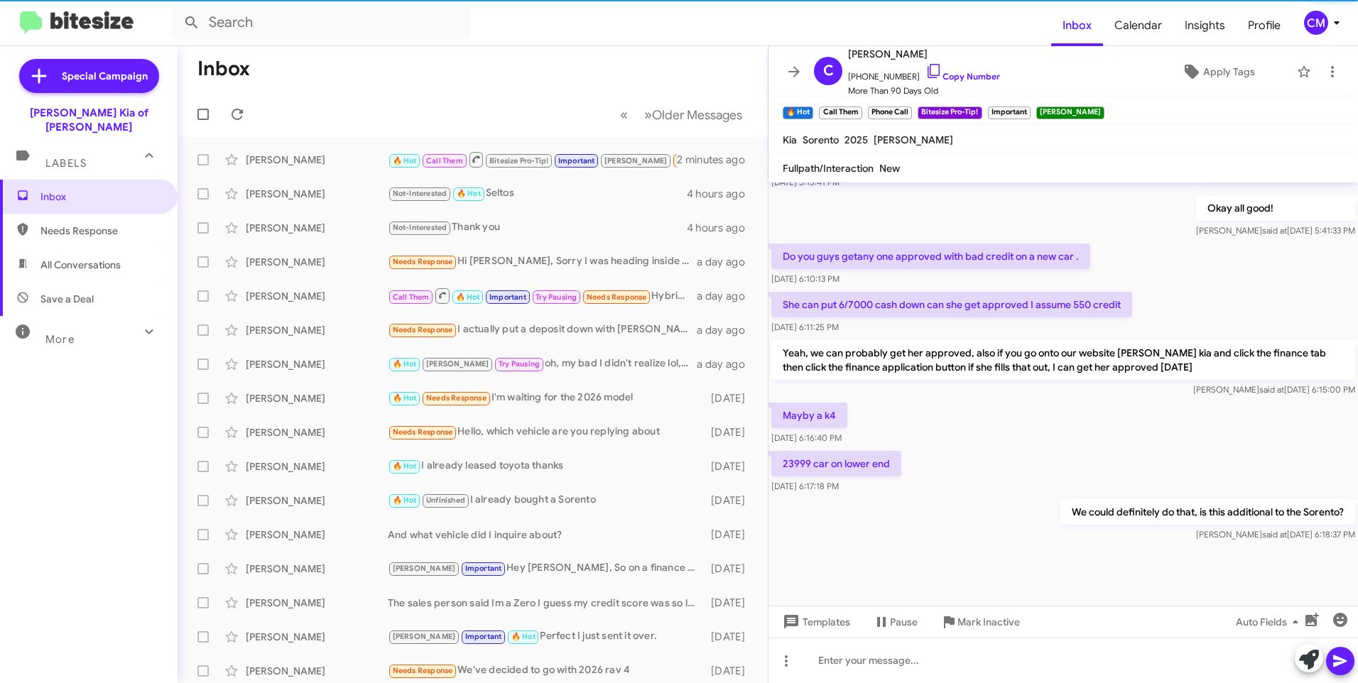
scroll to position [584, 0]
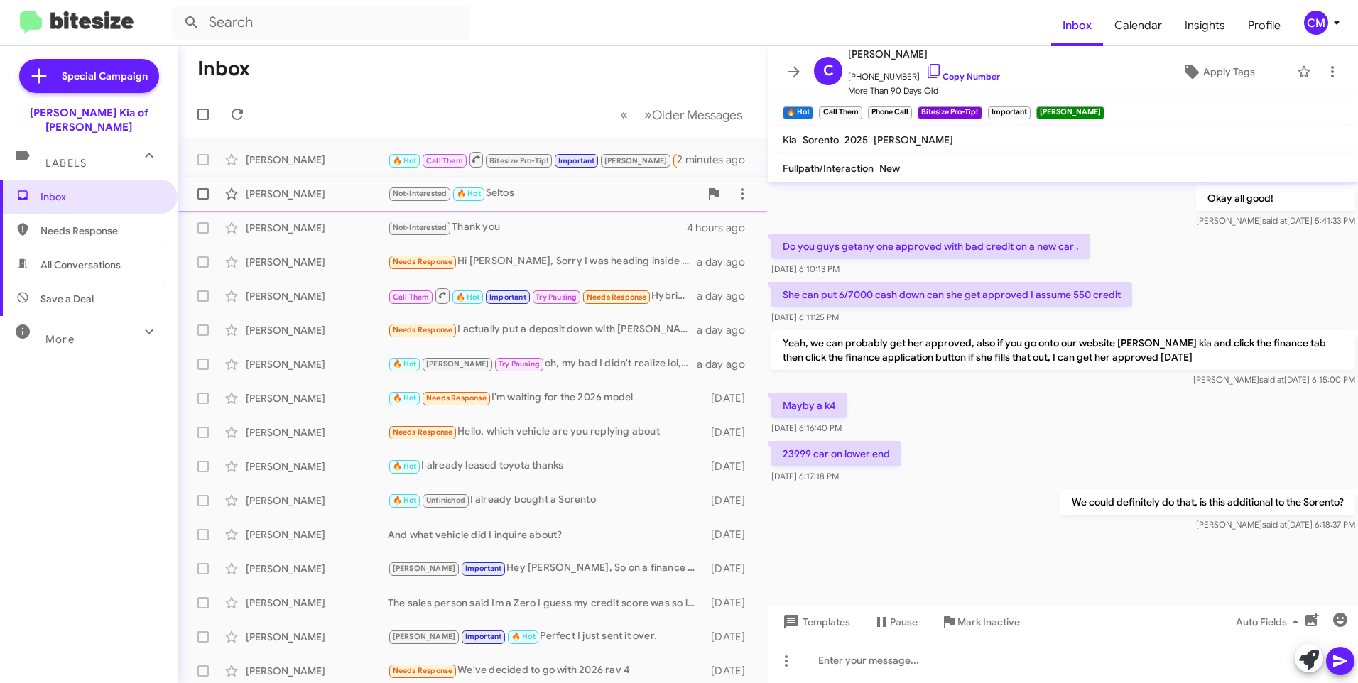
click at [303, 210] on span "[PERSON_NAME] Not-Interested 🔥 Hot Seltos 4 hours ago" at bounding box center [473, 194] width 590 height 34
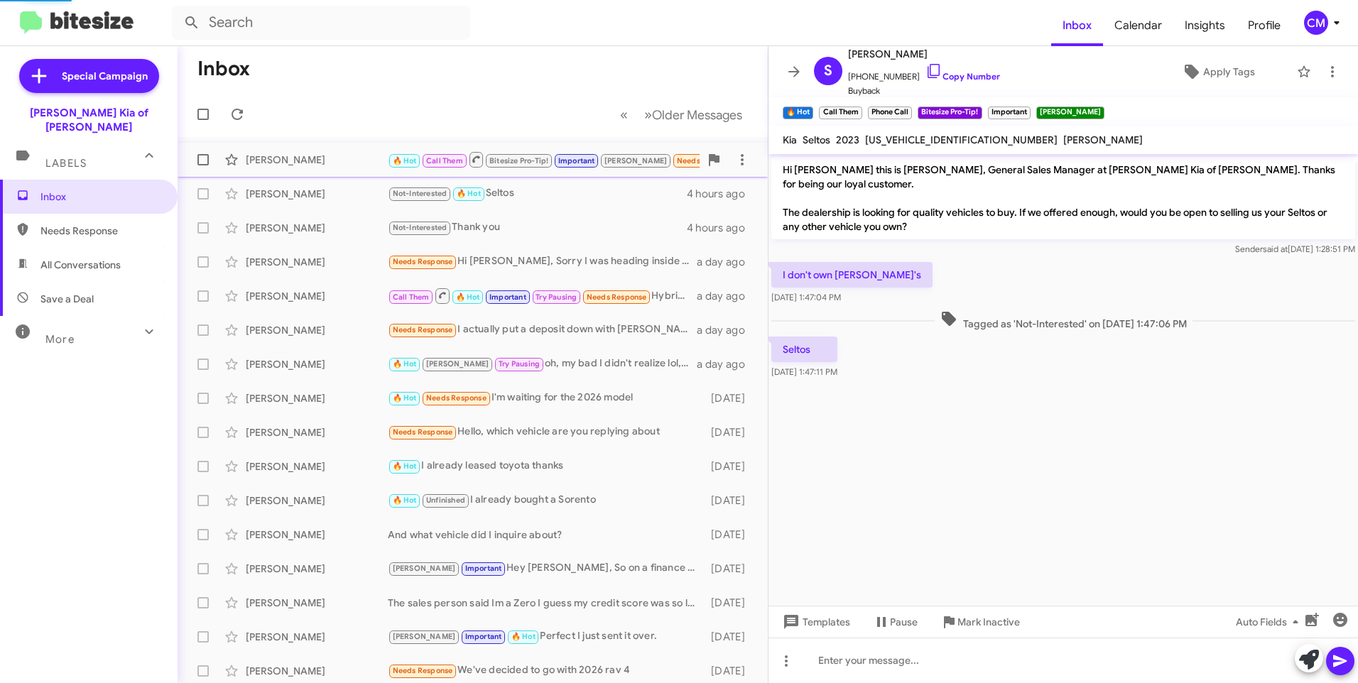
click at [322, 169] on div "[PERSON_NAME] 🔥 Hot Call Them Bitesize Pro-Tip! Important [PERSON_NAME] Needs R…" at bounding box center [473, 160] width 568 height 28
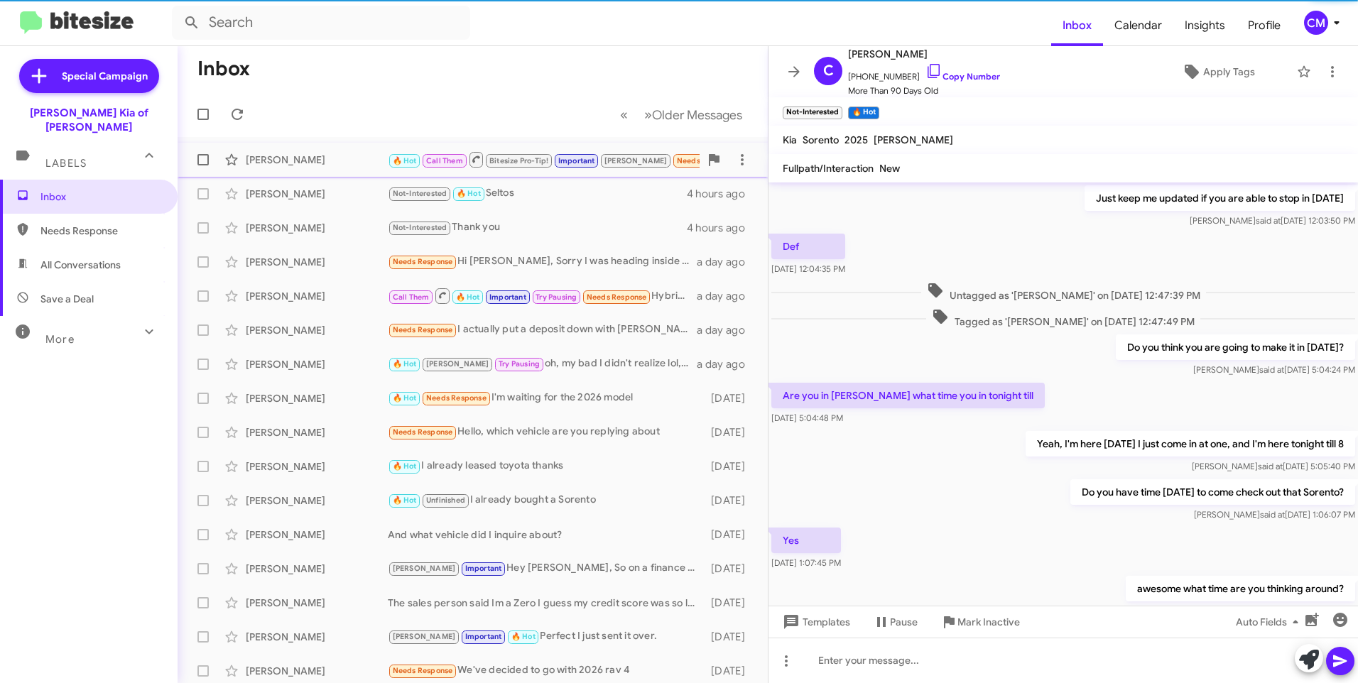
scroll to position [555, 0]
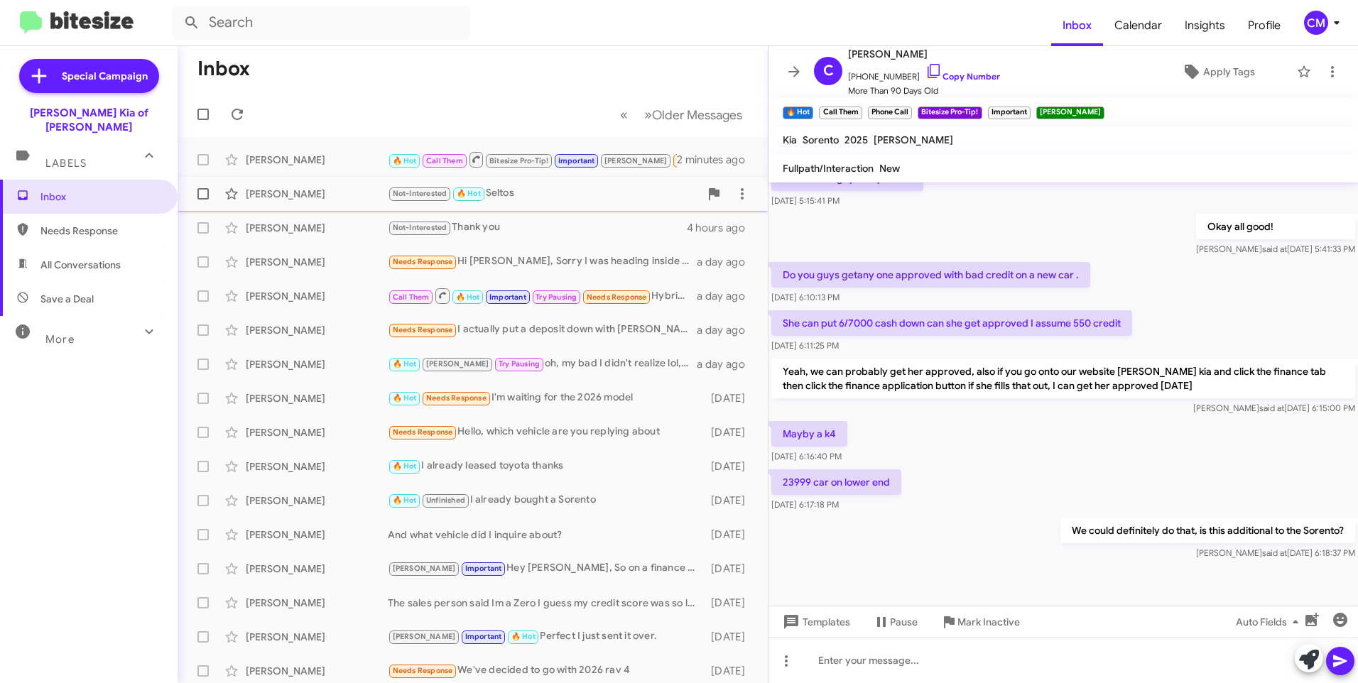
click at [320, 192] on div "[PERSON_NAME]" at bounding box center [317, 194] width 142 height 14
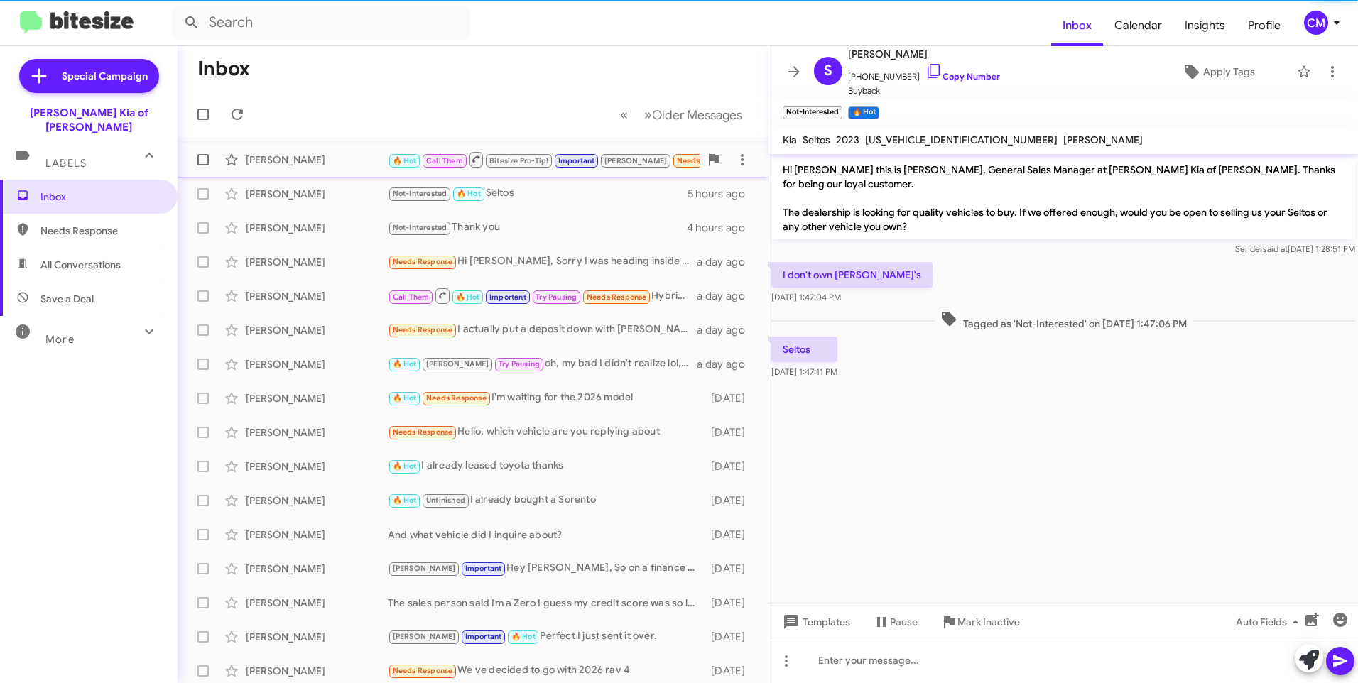
click at [327, 172] on div "[PERSON_NAME] 🔥 Hot Call Them Bitesize Pro-Tip! Important [PERSON_NAME] Needs R…" at bounding box center [473, 160] width 568 height 28
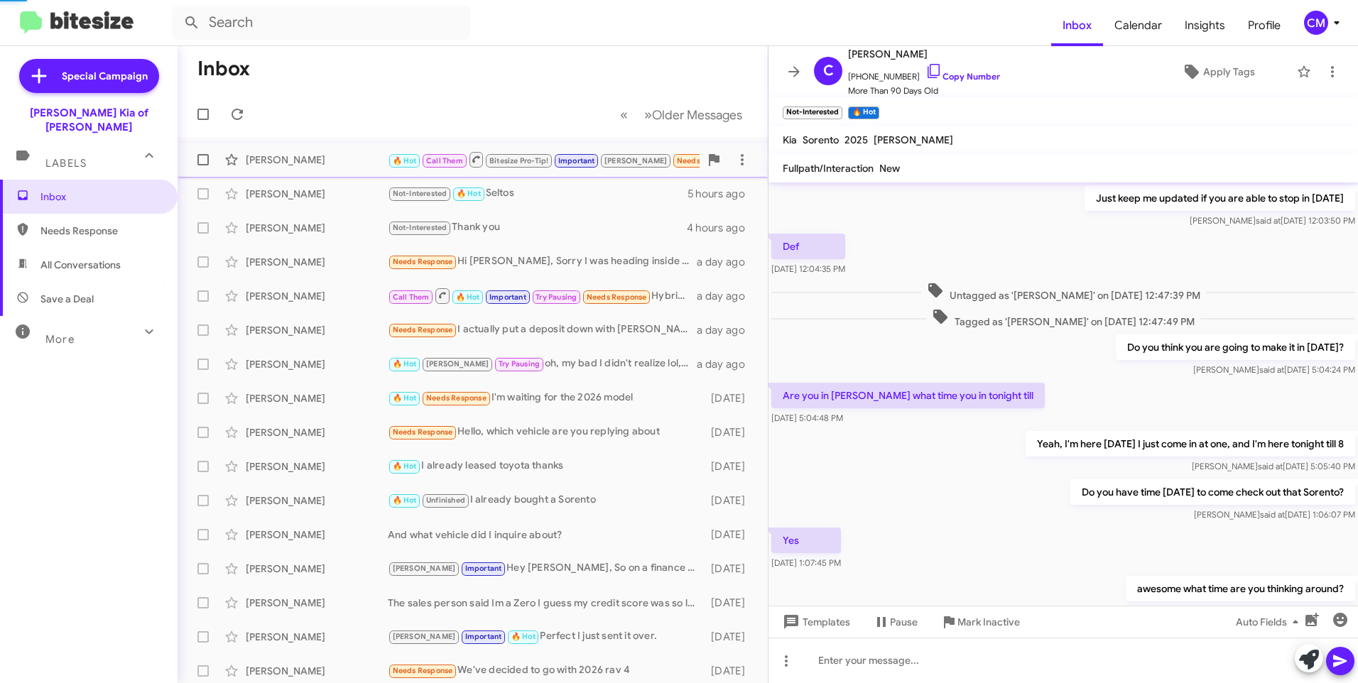
scroll to position [555, 0]
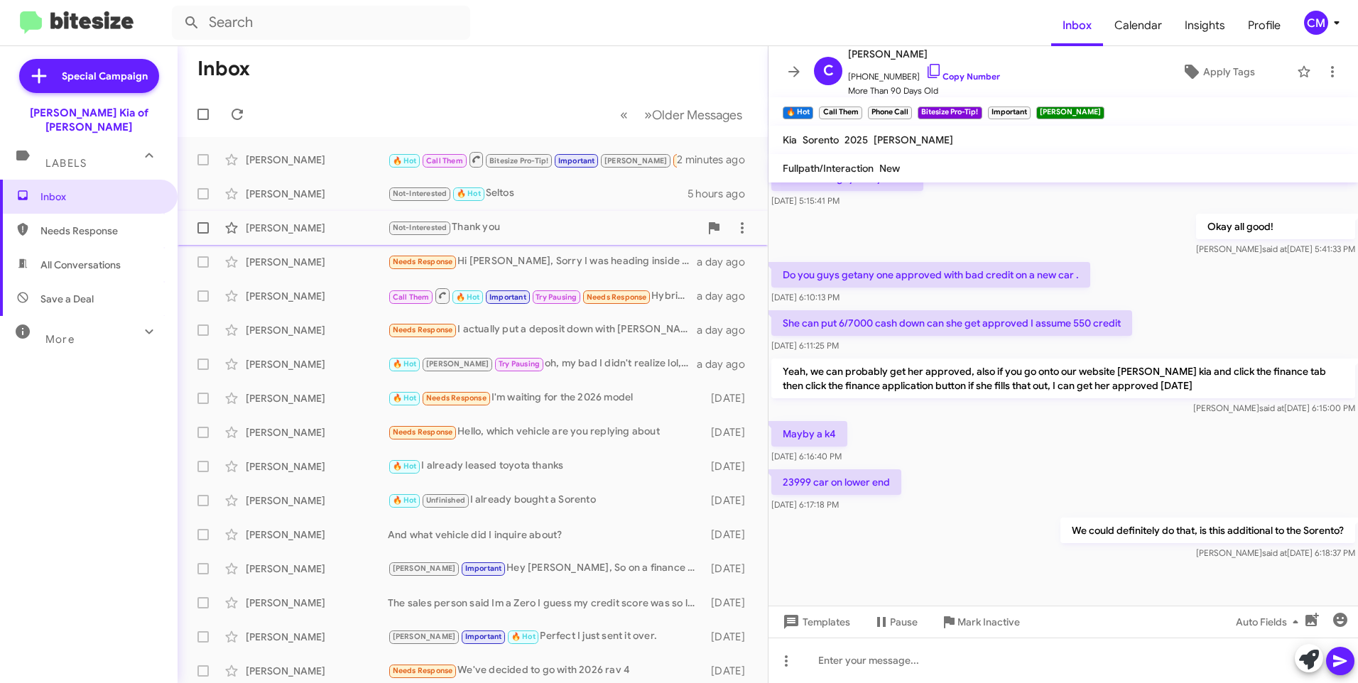
click at [292, 223] on div "[PERSON_NAME]" at bounding box center [317, 228] width 142 height 14
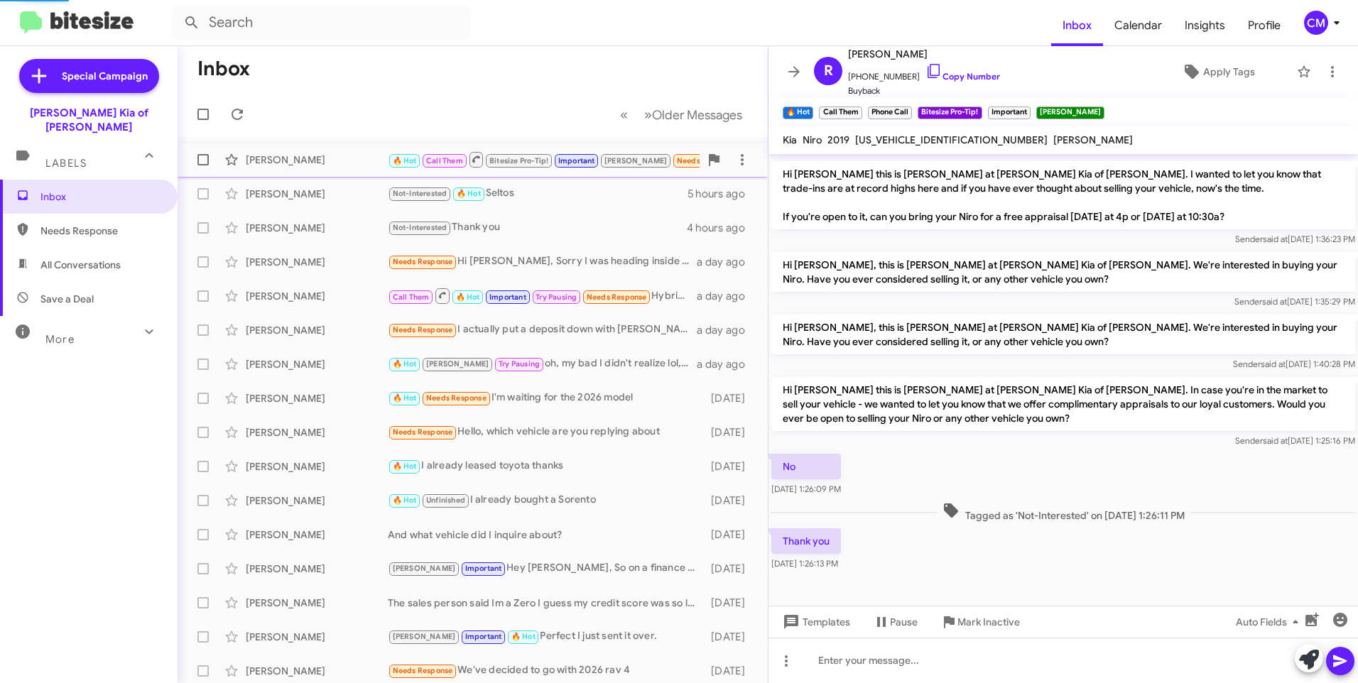
click at [314, 172] on div "[PERSON_NAME] 🔥 Hot Call Them Bitesize Pro-Tip! Important [PERSON_NAME] Needs R…" at bounding box center [473, 160] width 568 height 28
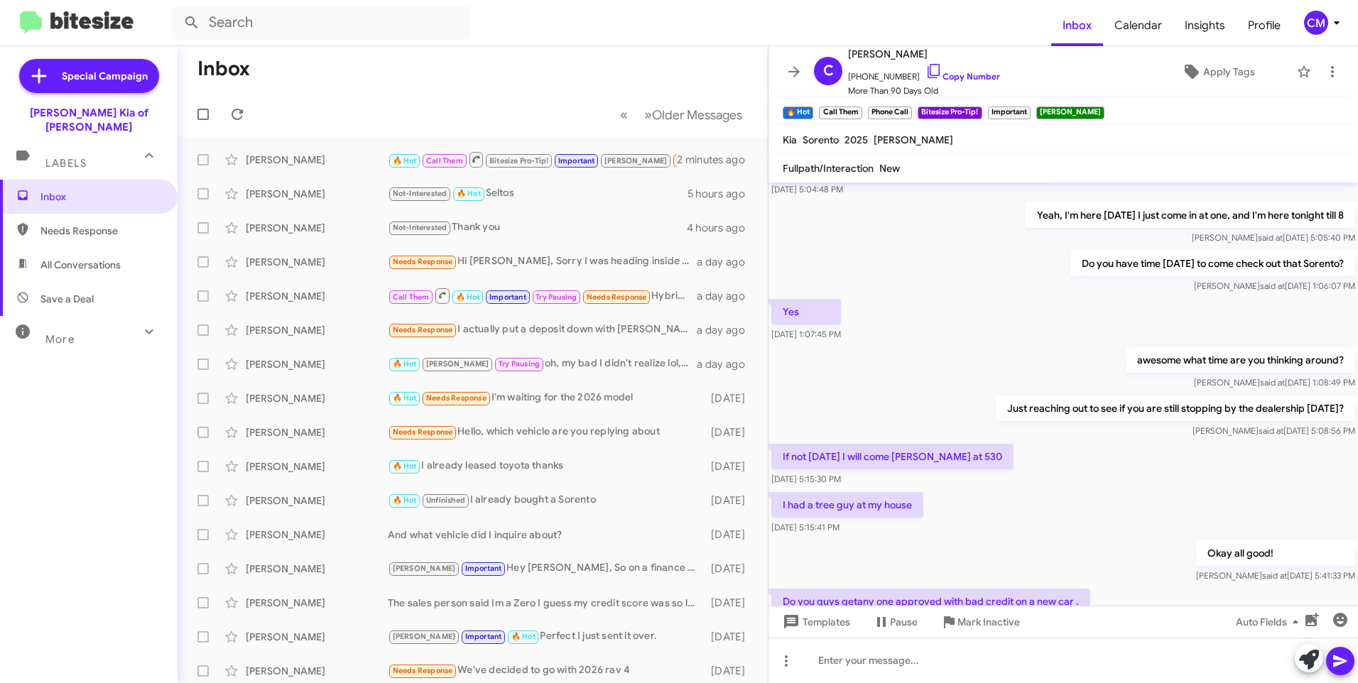
scroll to position [584, 0]
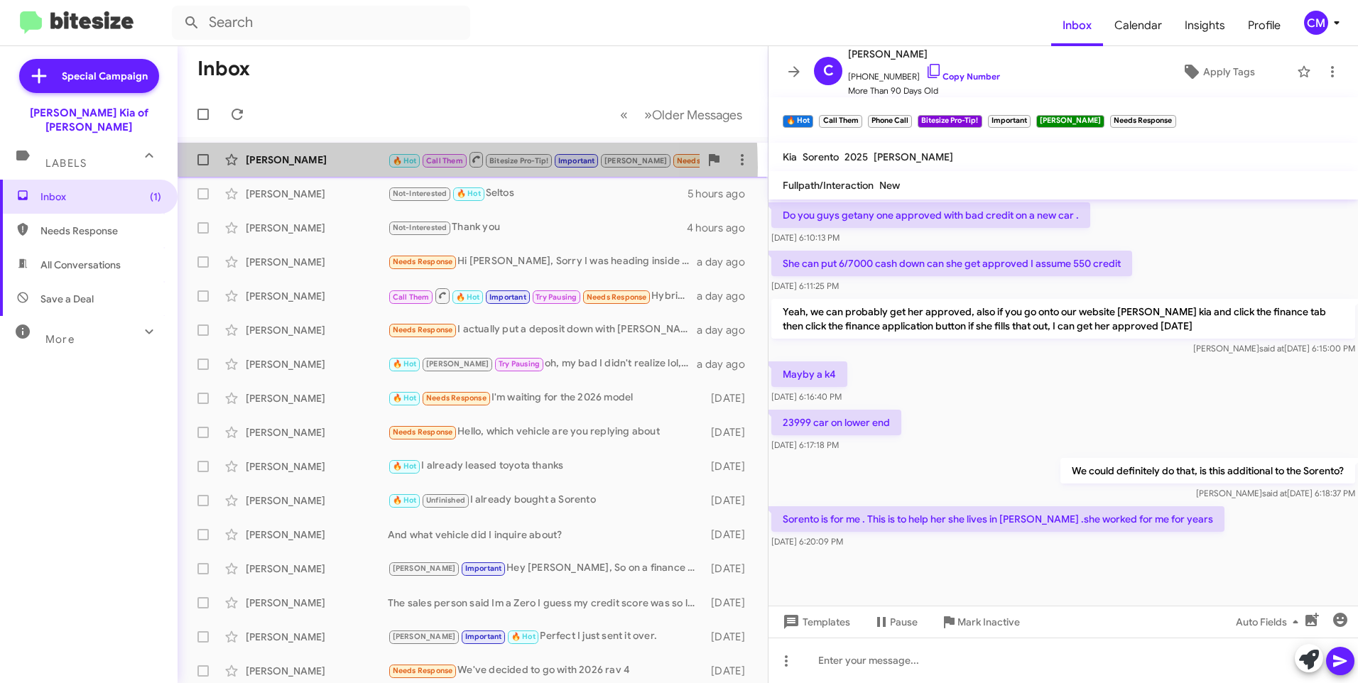
click at [357, 168] on div "[PERSON_NAME] 🔥 Hot Call Them Bitesize Pro-Tip! Important [PERSON_NAME] Needs R…" at bounding box center [473, 160] width 568 height 28
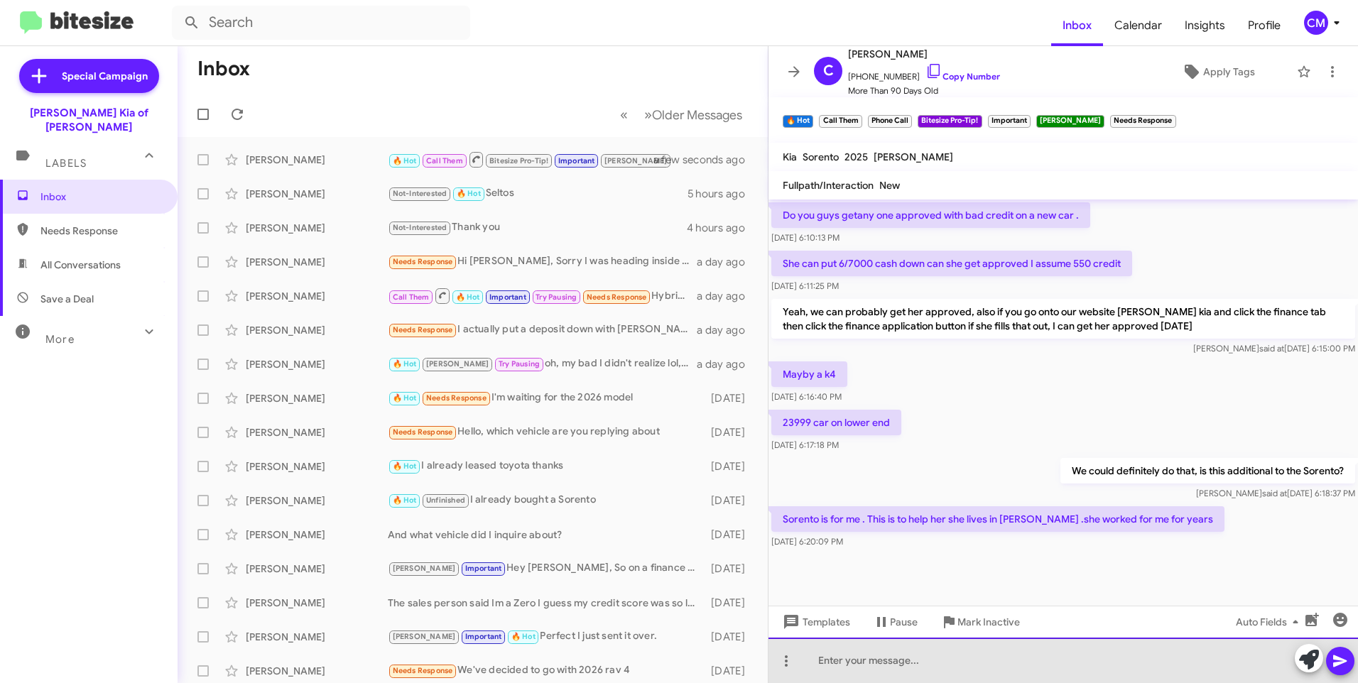
click at [1131, 646] on div at bounding box center [1064, 660] width 590 height 45
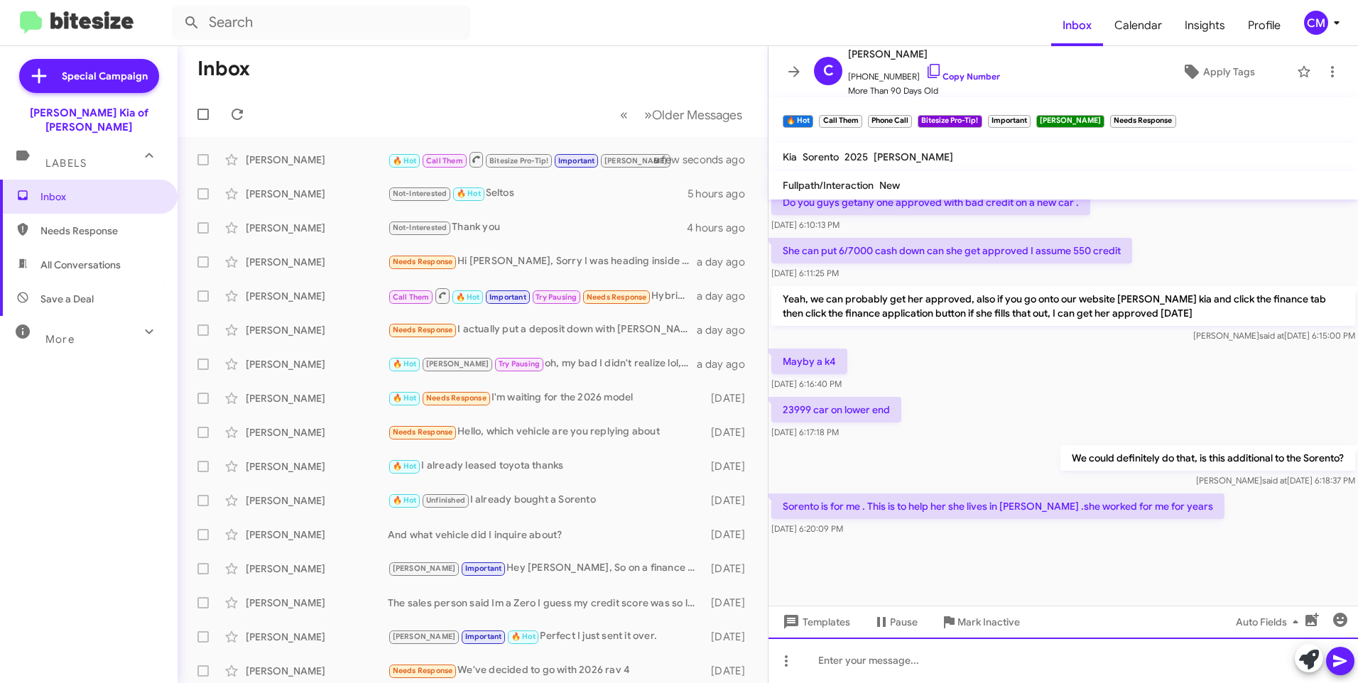
scroll to position [601, 0]
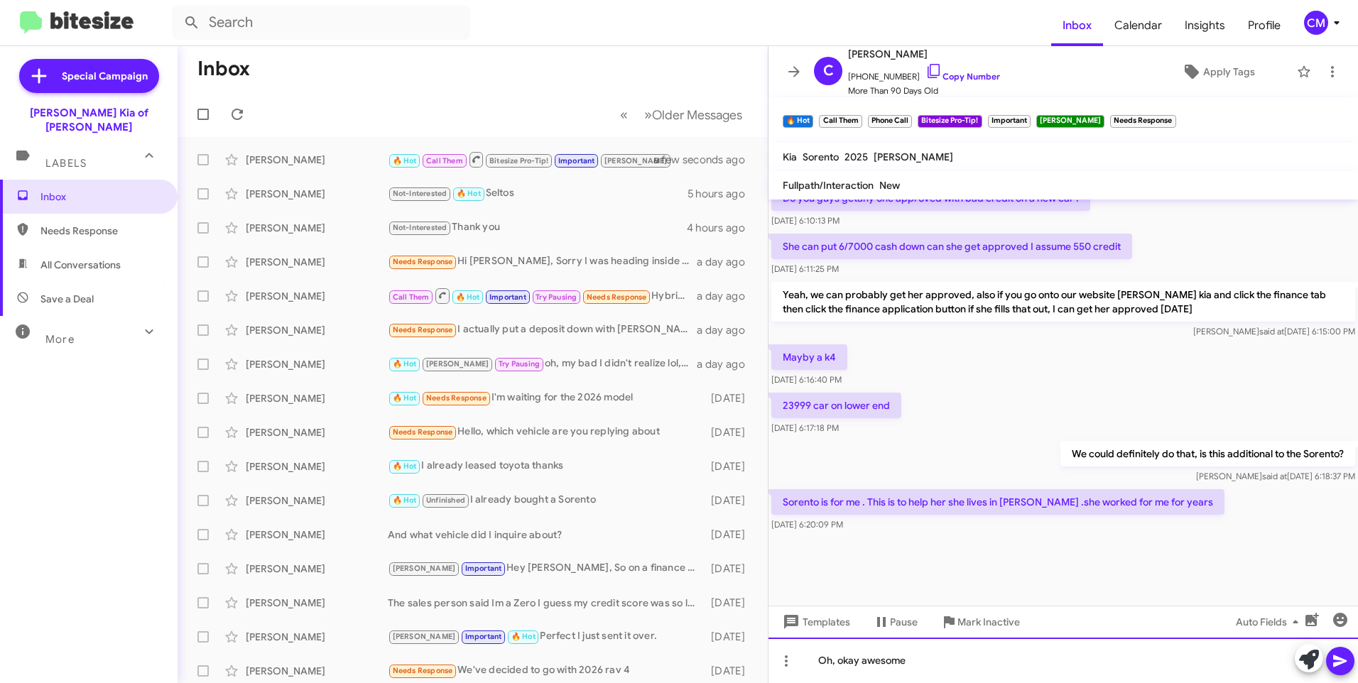
click at [845, 661] on div "Oh, okay awesome" at bounding box center [1064, 660] width 590 height 45
click at [930, 654] on div "Okay awesome" at bounding box center [1064, 660] width 590 height 45
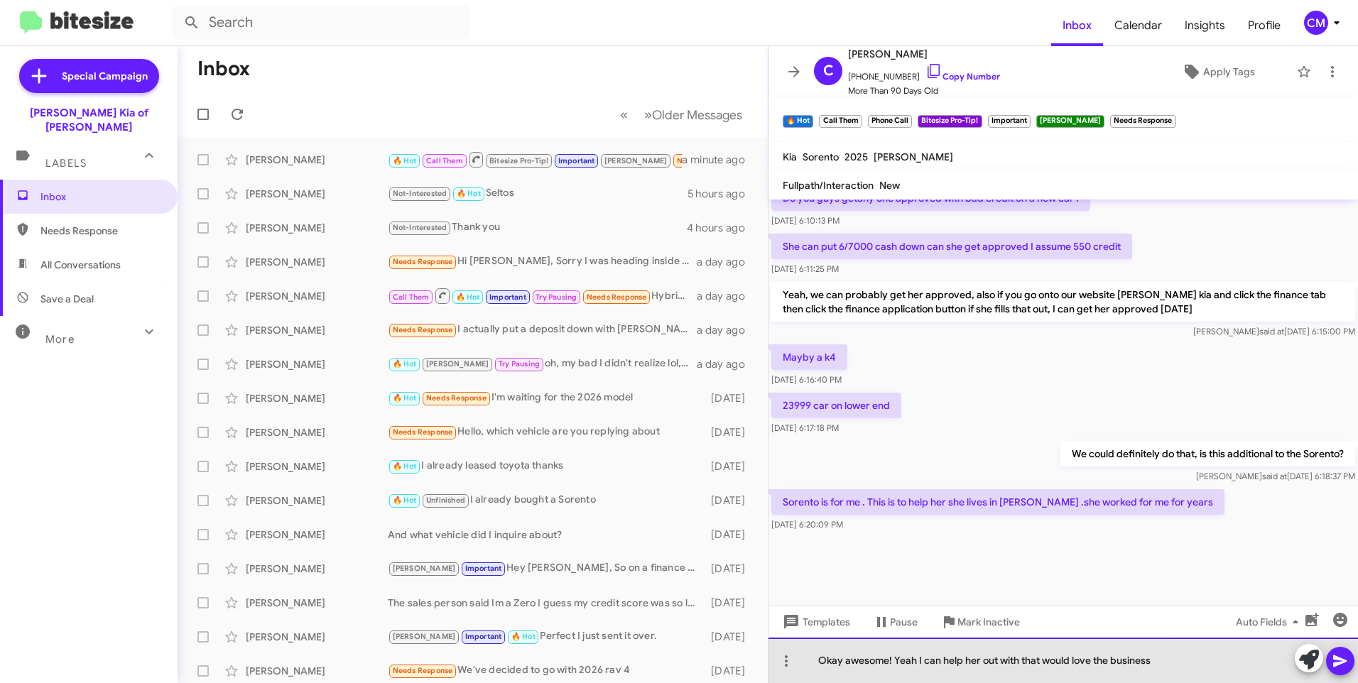
click at [907, 660] on div "Okay awesome! Yeah I can help her out with that would love the business" at bounding box center [1064, 660] width 590 height 45
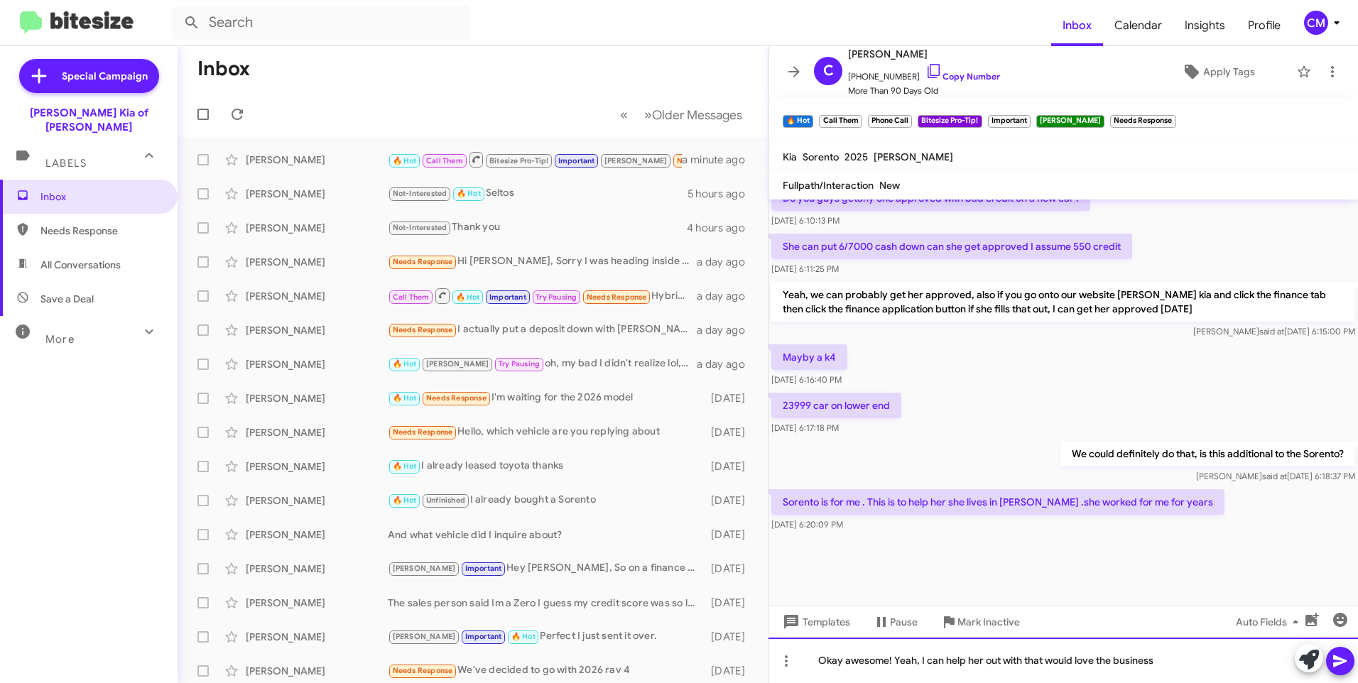
click at [1170, 670] on div "Okay awesome! Yeah, I can help her out with that would love the business" at bounding box center [1064, 660] width 590 height 45
click at [1266, 661] on div "Okay awesome! Yeah, I can help her out with that would love the business should…" at bounding box center [1064, 660] width 590 height 45
click at [913, 663] on div "Okay awesome! Yeah, I can help her out with that would love the business should…" at bounding box center [1064, 660] width 590 height 45
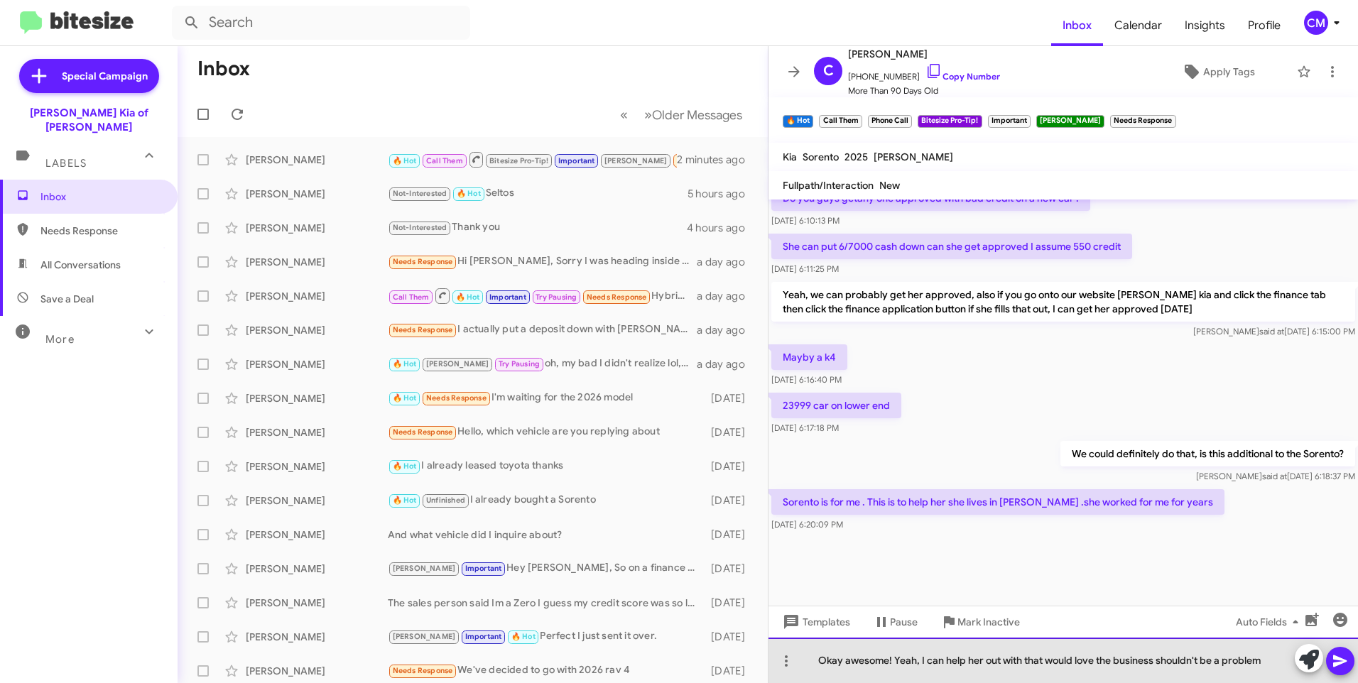
click at [929, 663] on div "Okay awesome! Yeah, I can help her out with that would love the business should…" at bounding box center [1064, 660] width 590 height 45
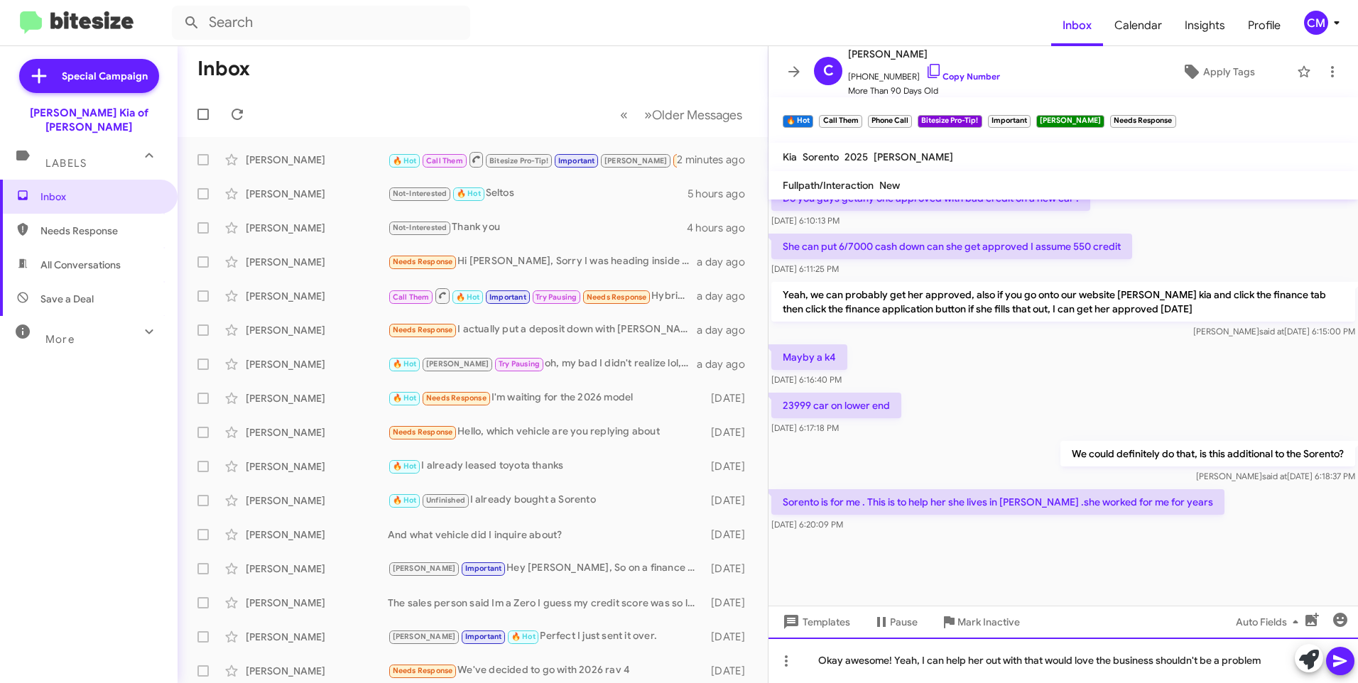
click at [920, 663] on div "Okay awesome! Yeah, I can help her out with that would love the business should…" at bounding box center [1064, 660] width 590 height 45
click at [917, 663] on div "Okay awesome! Yeah, I can help her out with that would love the business should…" at bounding box center [1064, 660] width 590 height 45
click at [919, 663] on div "Okay awesome! Yeah, I can help her out with that would love the business should…" at bounding box center [1064, 660] width 590 height 45
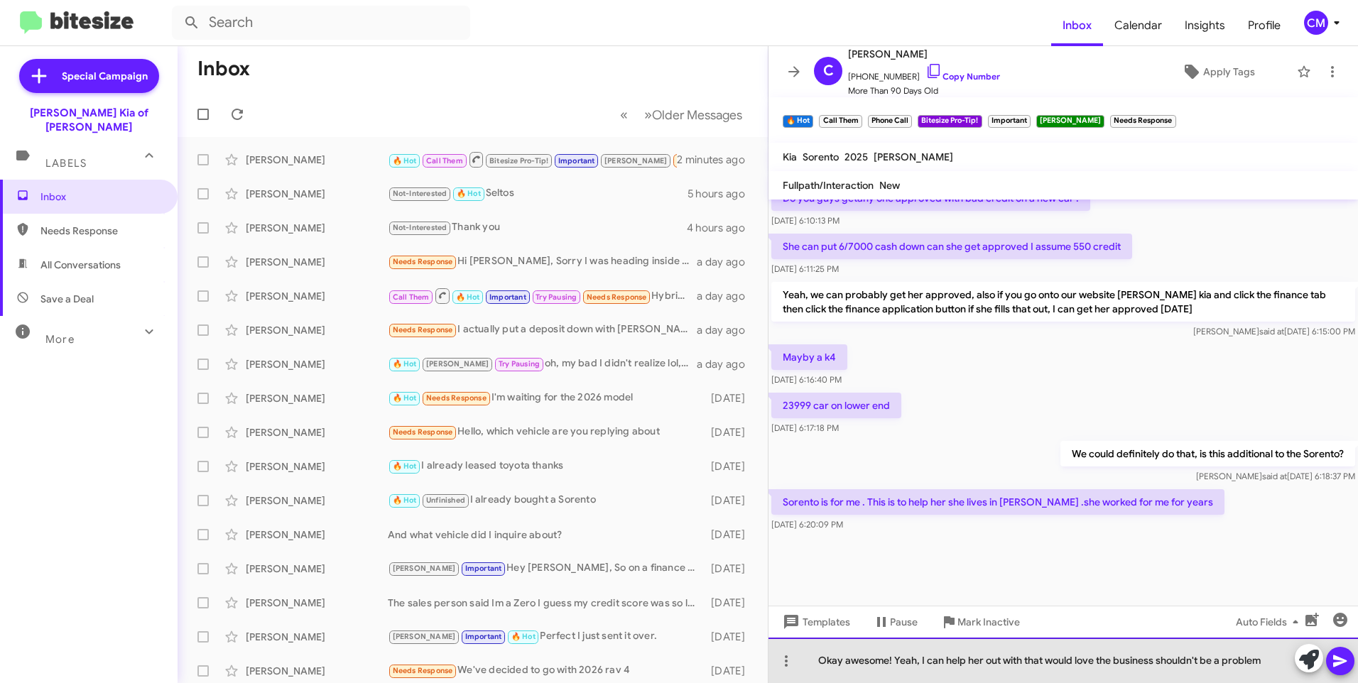
click at [1261, 657] on div "Okay awesome! Yeah, I can help her out with that would love the business should…" at bounding box center [1064, 660] width 590 height 45
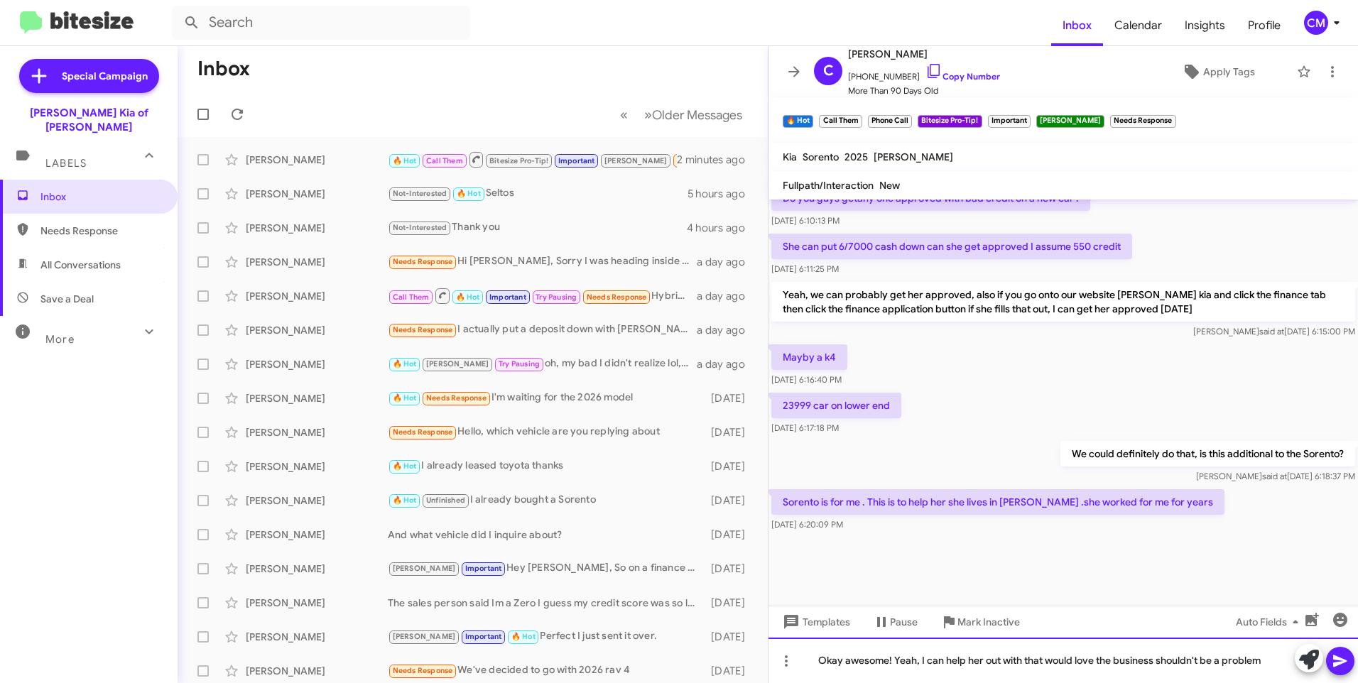
click at [1266, 663] on div "Okay awesome! Yeah, I can help her out with that would love the business should…" at bounding box center [1064, 660] width 590 height 45
click at [1267, 663] on div "Okay awesome! Yeah, I can help her out with that would love the business should…" at bounding box center [1064, 660] width 590 height 45
click at [1265, 663] on div "Okay awesome! Yeah, I can help her out with that would love the business should…" at bounding box center [1064, 660] width 590 height 45
click at [1263, 660] on div "Okay awesome! Yeah, I can help her out with that would love the business should…" at bounding box center [1064, 660] width 590 height 45
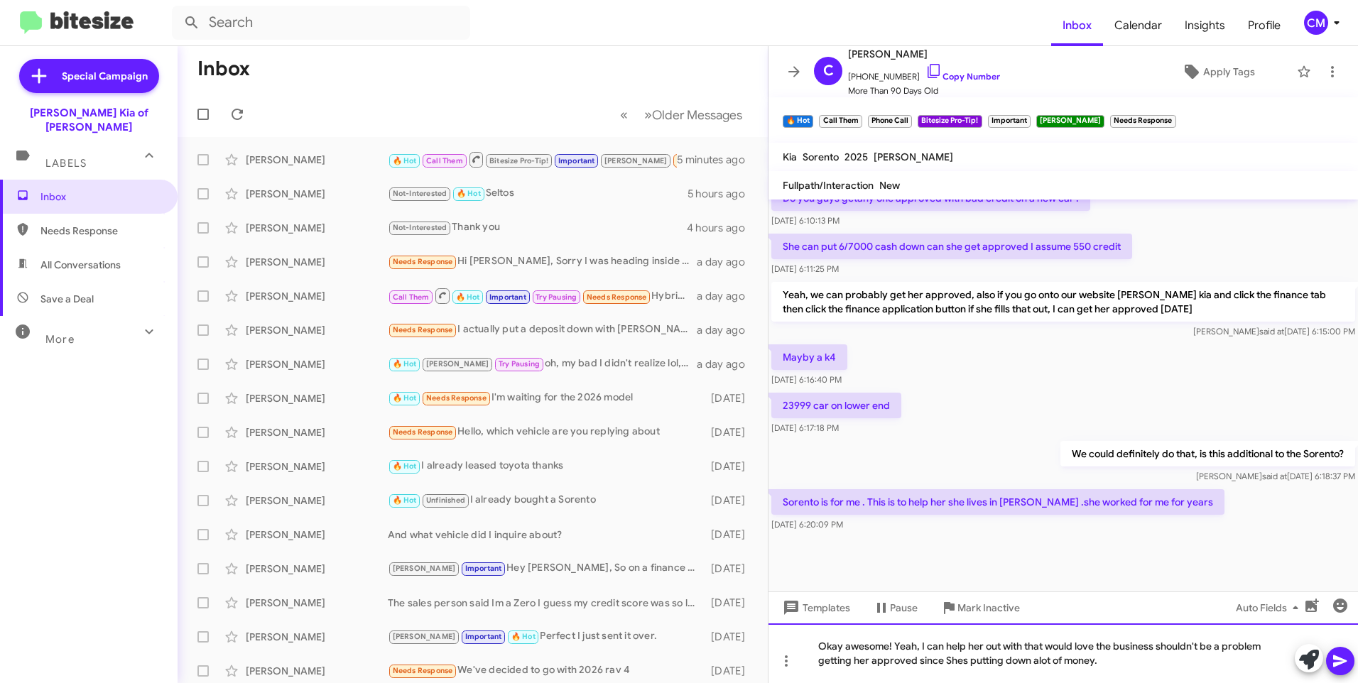
click at [946, 660] on div "Okay awesome! Yeah, I can help her out with that would love the business should…" at bounding box center [1064, 654] width 590 height 60
click at [1346, 657] on icon at bounding box center [1340, 661] width 17 height 17
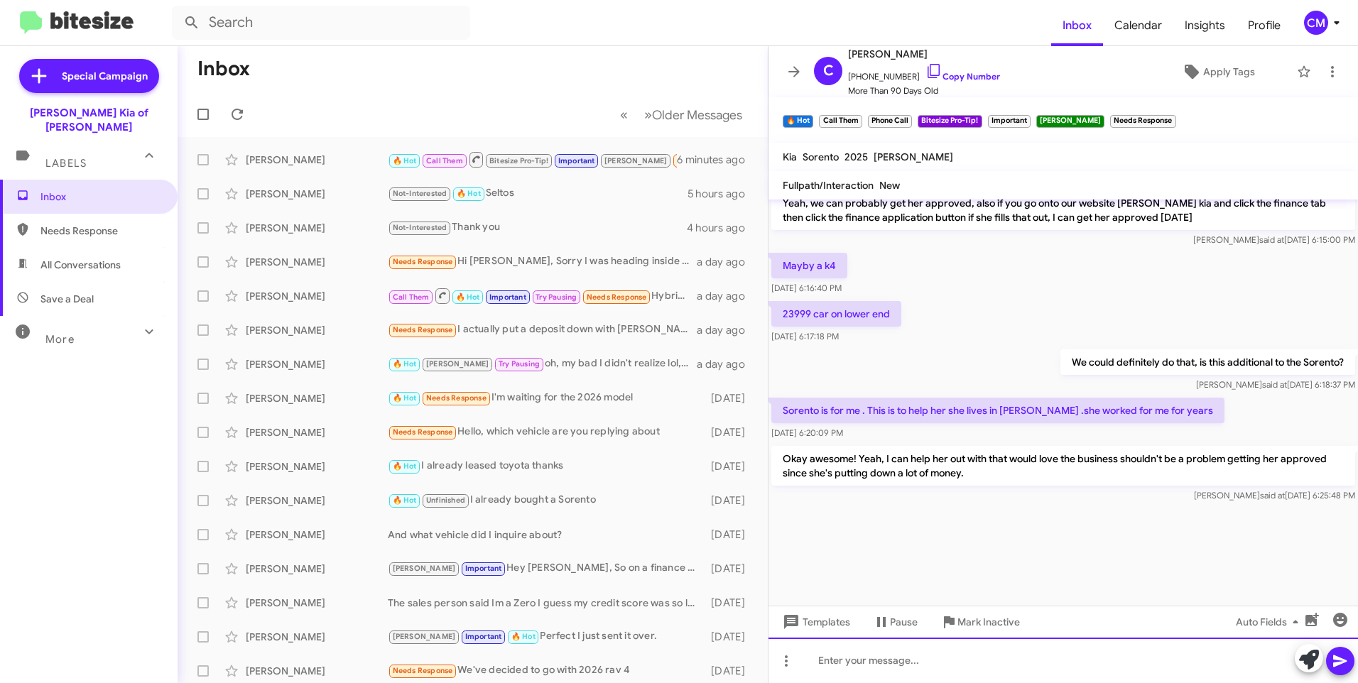
scroll to position [1717, 0]
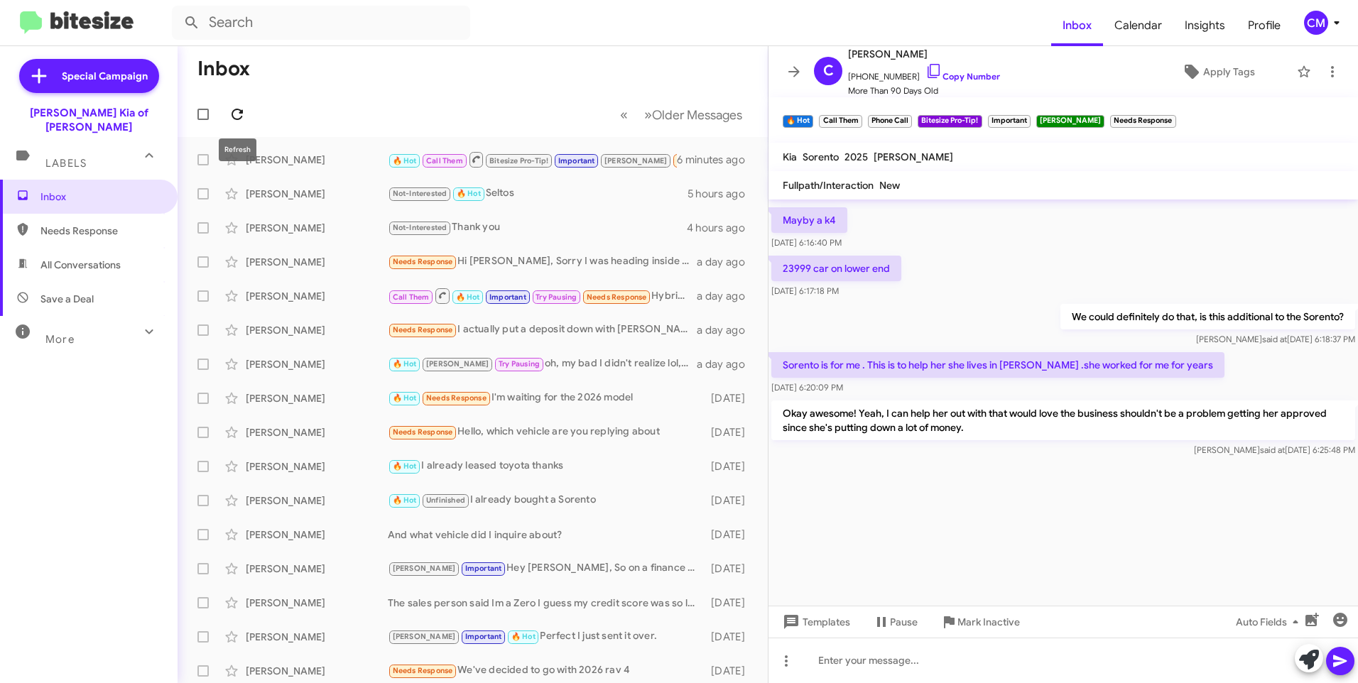
click at [232, 112] on icon at bounding box center [237, 114] width 17 height 17
click at [282, 183] on div "[PERSON_NAME] Not-Interested 🔥 Hot Seltos 5 hours ago" at bounding box center [473, 194] width 568 height 28
click at [285, 164] on div "[PERSON_NAME]" at bounding box center [317, 160] width 142 height 14
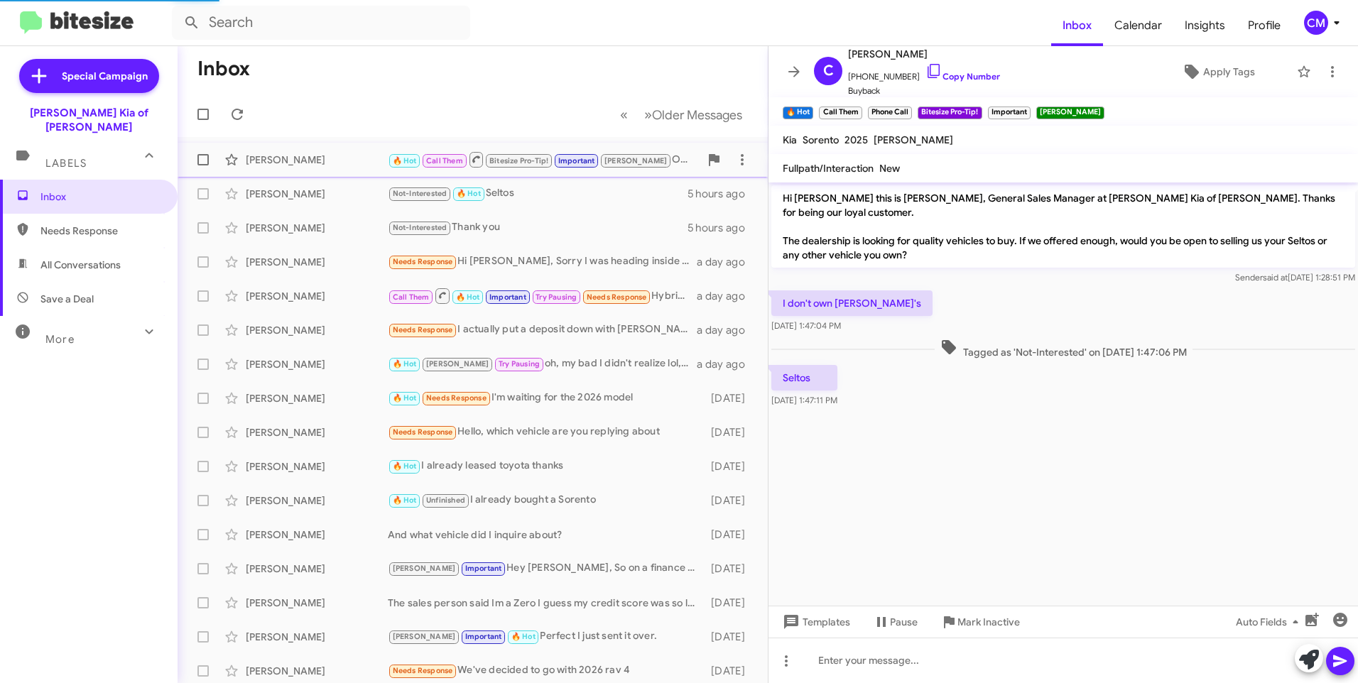
scroll to position [598, 0]
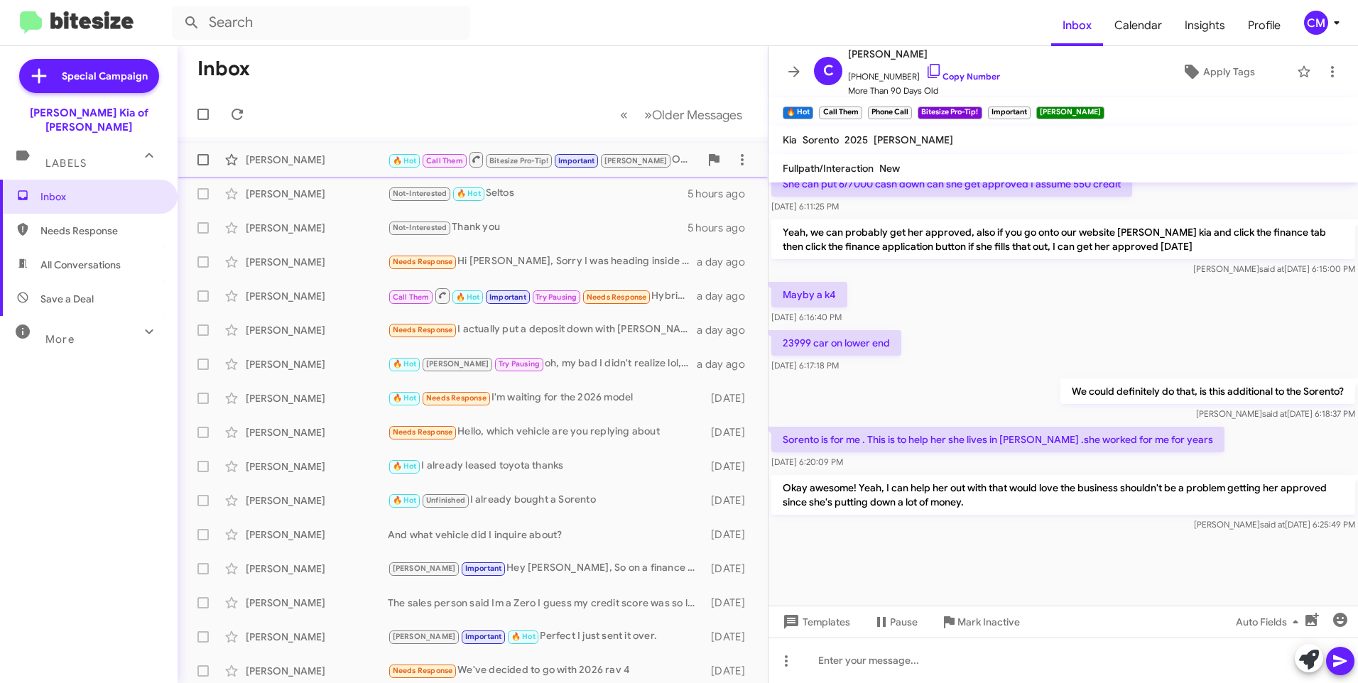
click at [390, 173] on div "[PERSON_NAME] 🔥 Hot Call Them Bitesize Pro-Tip! Important [PERSON_NAME] awesome…" at bounding box center [473, 160] width 568 height 28
click at [524, 183] on div "[PERSON_NAME] Not-Interested 🔥 Hot Seltos 5 hours ago" at bounding box center [473, 194] width 568 height 28
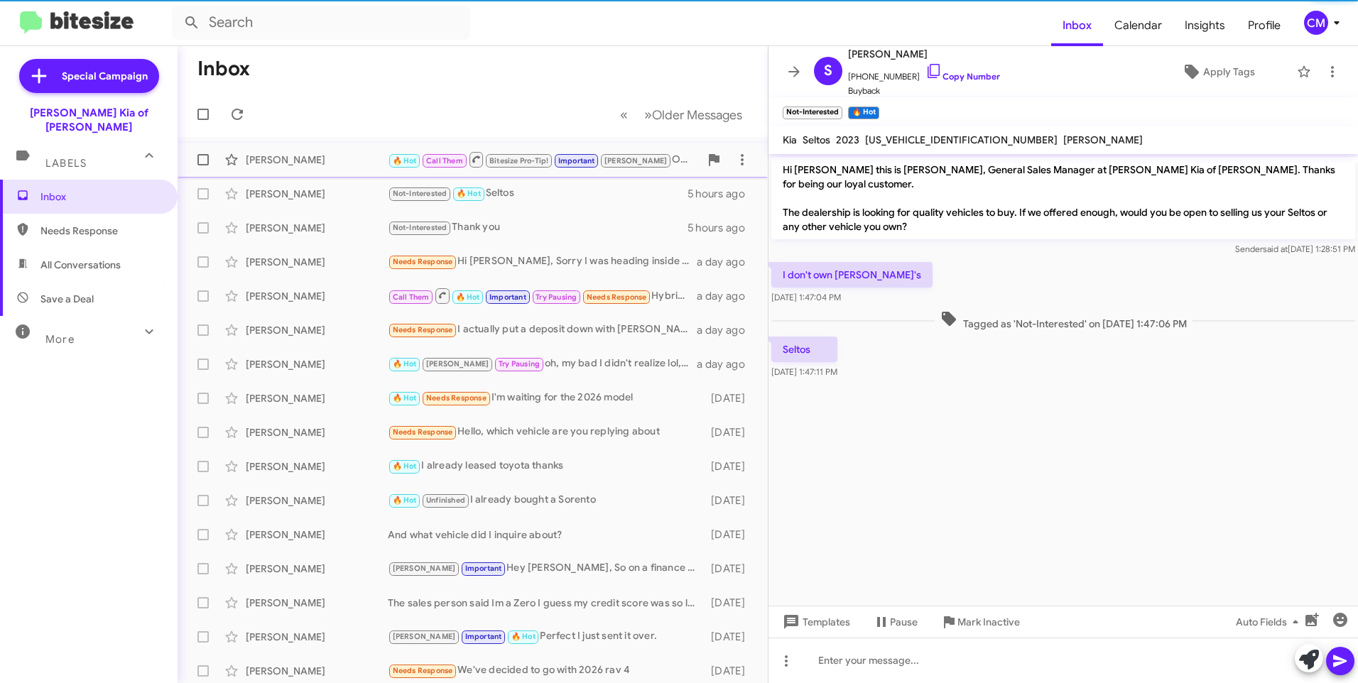
click at [345, 170] on div "[PERSON_NAME] 🔥 Hot Call Them Bitesize Pro-Tip! Important [PERSON_NAME] awesome…" at bounding box center [473, 160] width 568 height 28
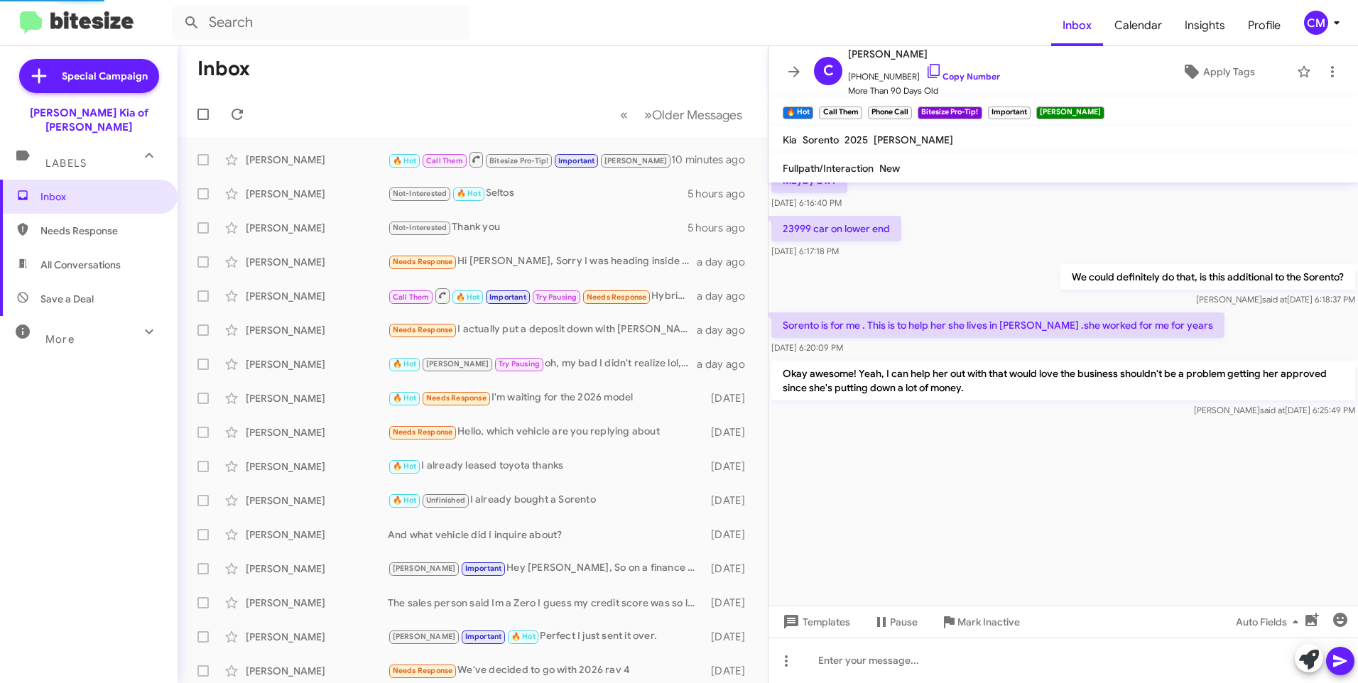
scroll to position [2683, 0]
